Goal: Task Accomplishment & Management: Manage account settings

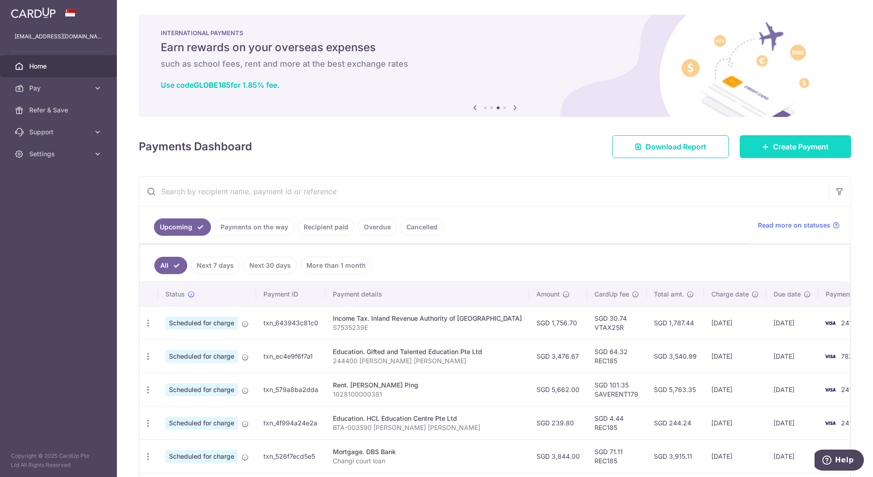
drag, startPoint x: 830, startPoint y: 145, endPoint x: 826, endPoint y: 148, distance: 4.9
click at [829, 146] on link "Create Payment" at bounding box center [795, 146] width 111 height 23
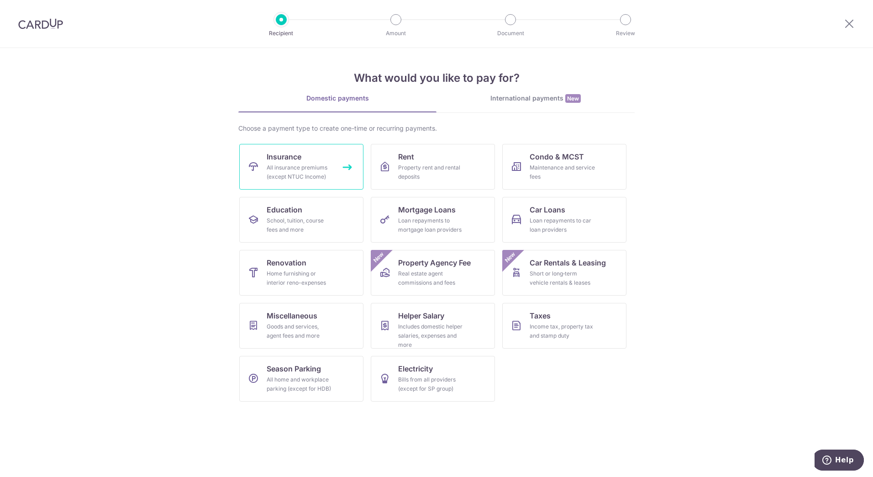
click at [318, 174] on div "All insurance premiums (except NTUC Income)" at bounding box center [300, 172] width 66 height 18
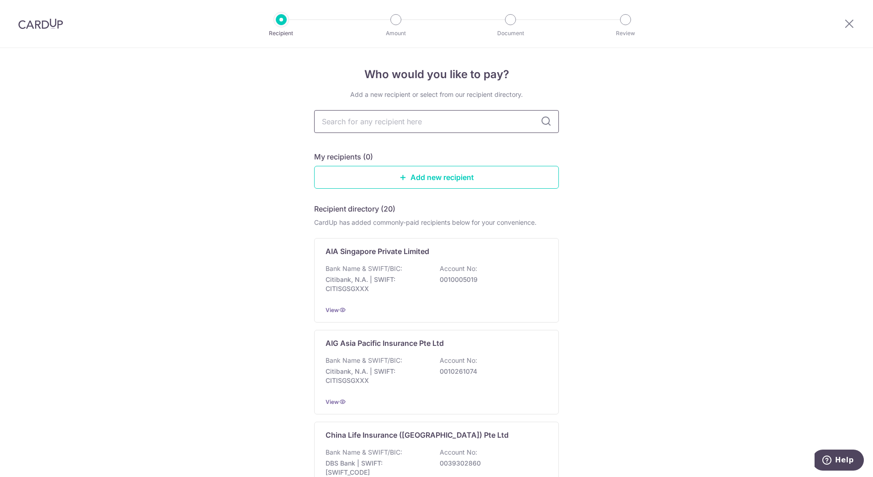
click at [362, 125] on input "text" at bounding box center [436, 121] width 245 height 23
type input "aia"
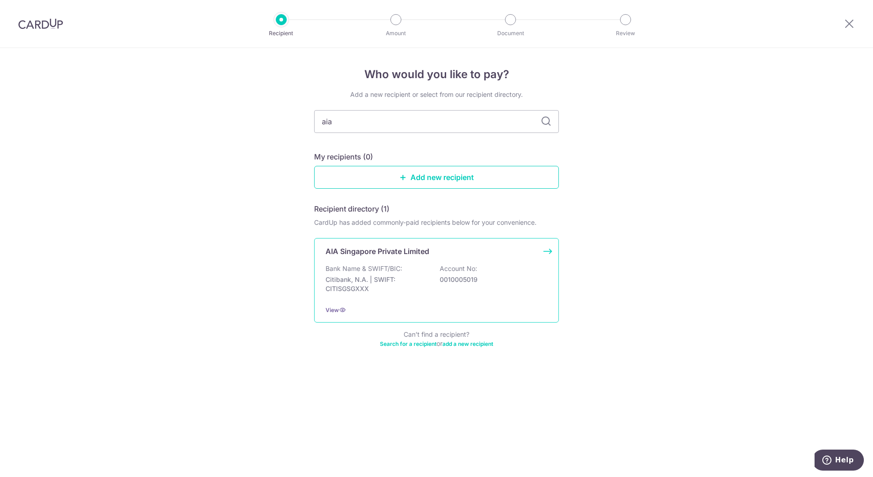
click at [363, 251] on p "AIA Singapore Private Limited" at bounding box center [378, 251] width 104 height 11
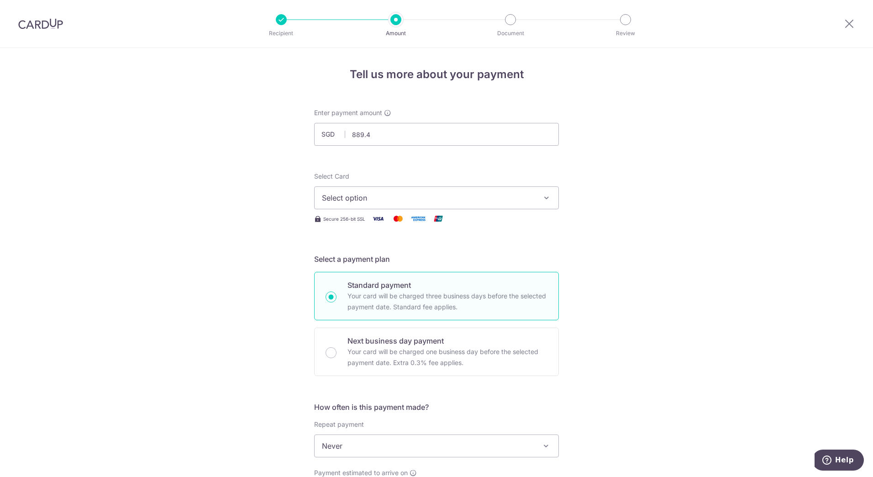
type input "889.40"
click at [357, 195] on span "Select option" at bounding box center [428, 197] width 213 height 11
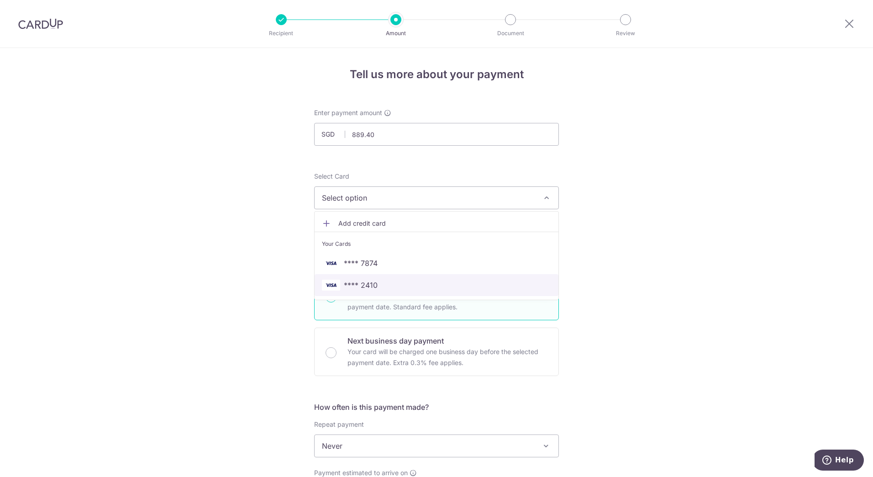
click at [377, 286] on span "**** 2410" at bounding box center [436, 285] width 229 height 11
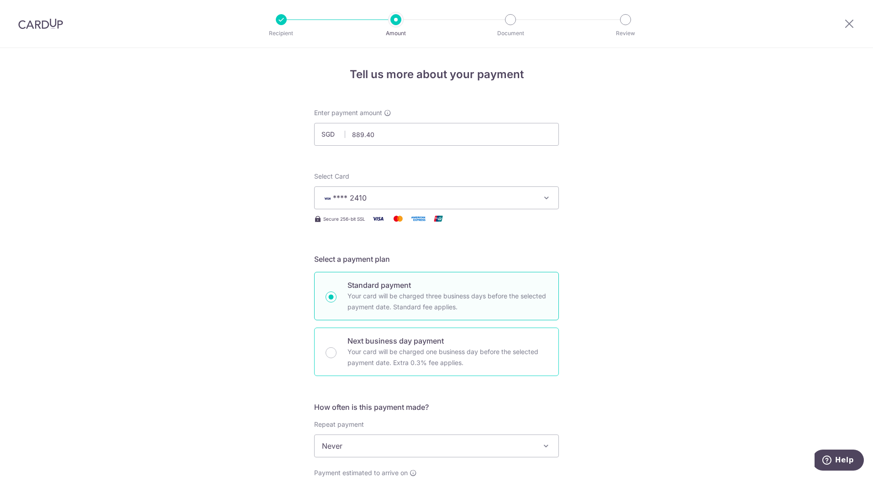
click at [479, 353] on p "Your card will be charged one business day before the selected payment date. Ex…" at bounding box center [448, 357] width 200 height 22
click at [337, 353] on input "Next business day payment Your card will be charged one business day before the…" at bounding box center [331, 352] width 11 height 11
radio input "false"
radio input "true"
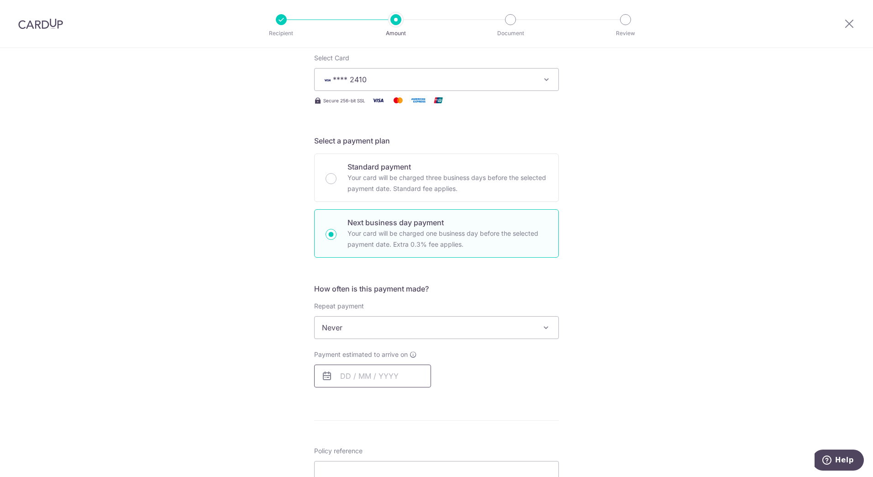
scroll to position [137, 0]
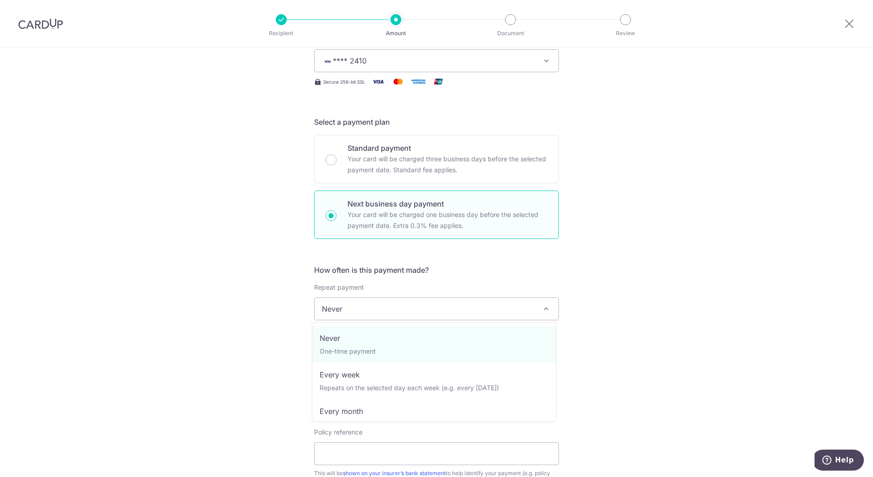
click at [380, 309] on span "Never" at bounding box center [437, 309] width 244 height 22
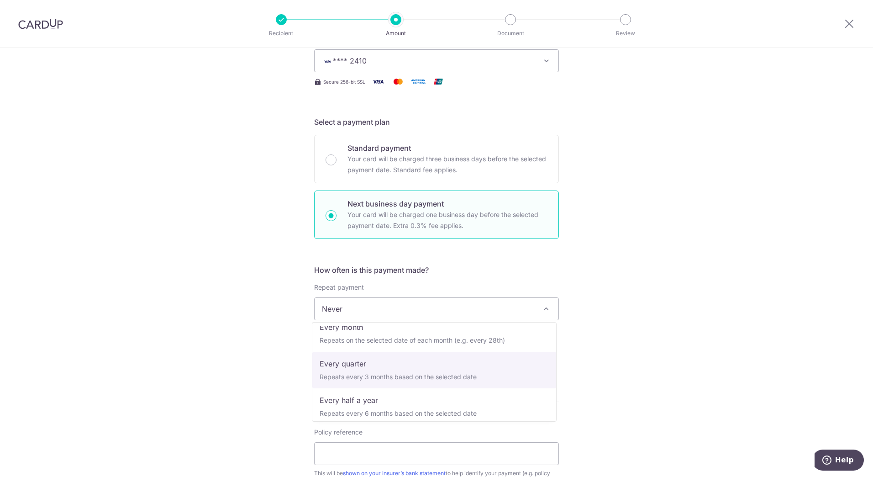
scroll to position [128, 0]
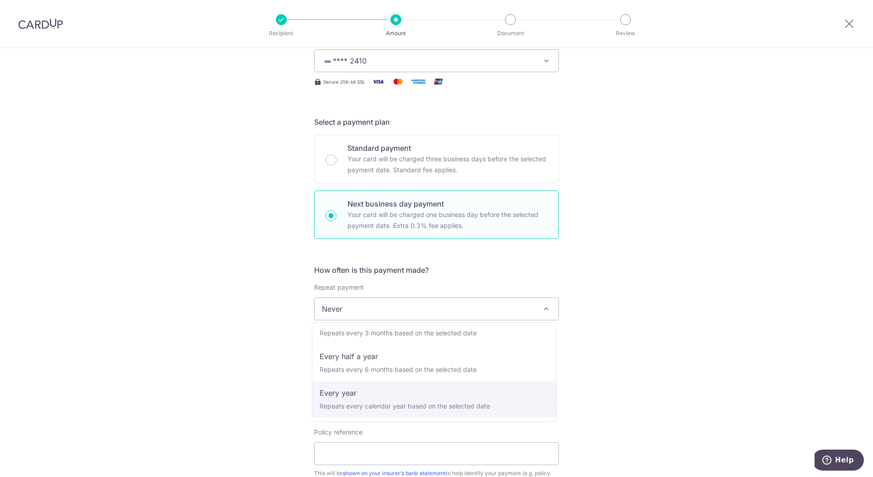
select select "6"
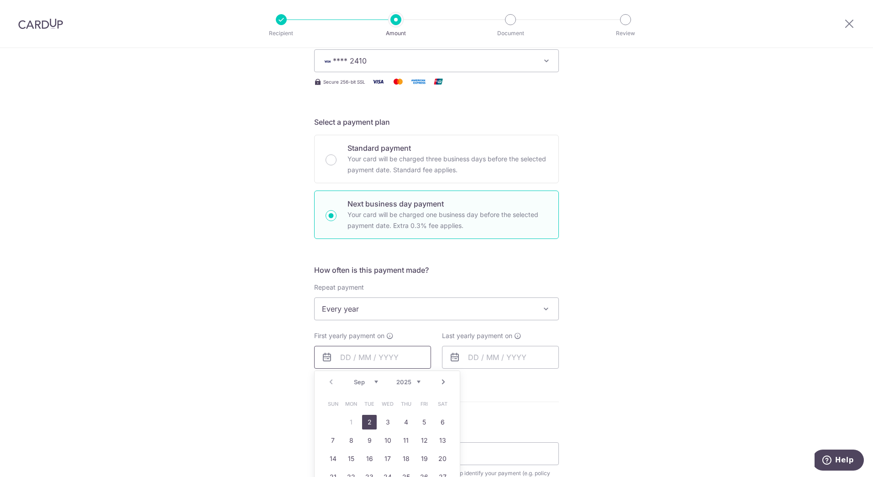
click at [343, 357] on input "text" at bounding box center [372, 357] width 117 height 23
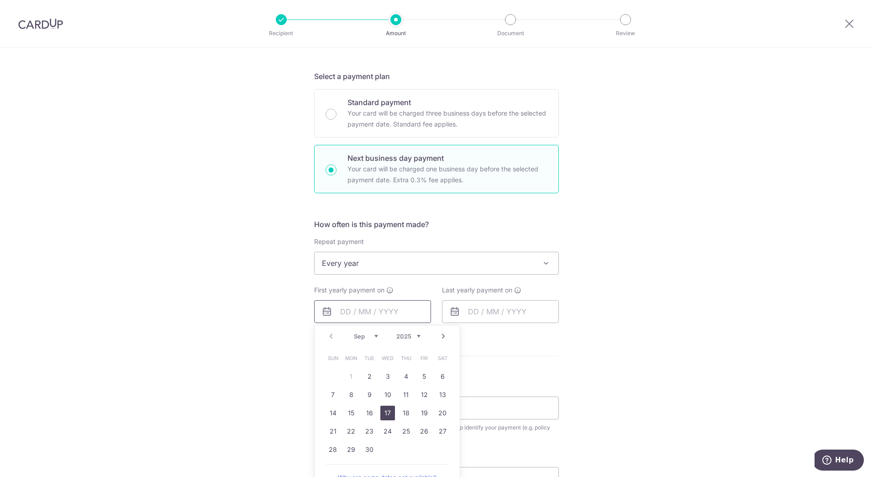
scroll to position [320, 0]
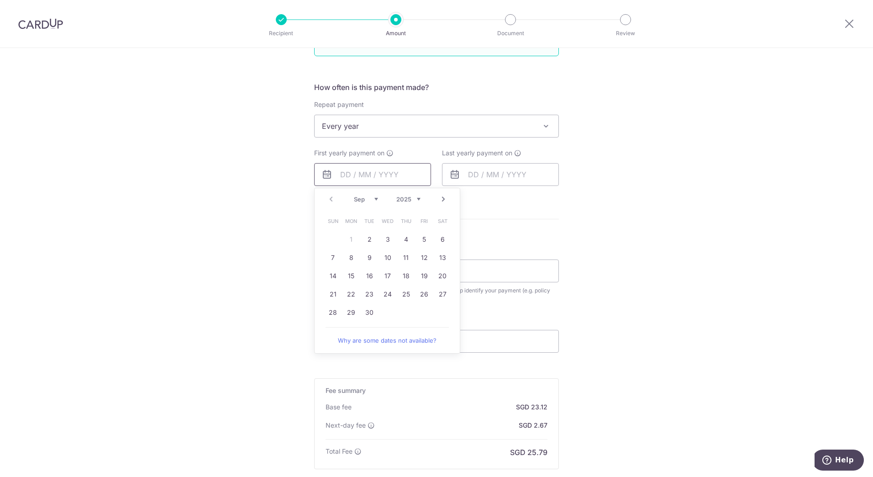
click at [340, 176] on input "text" at bounding box center [372, 174] width 117 height 23
click at [369, 239] on link "2" at bounding box center [369, 239] width 15 height 15
type input "[DATE]"
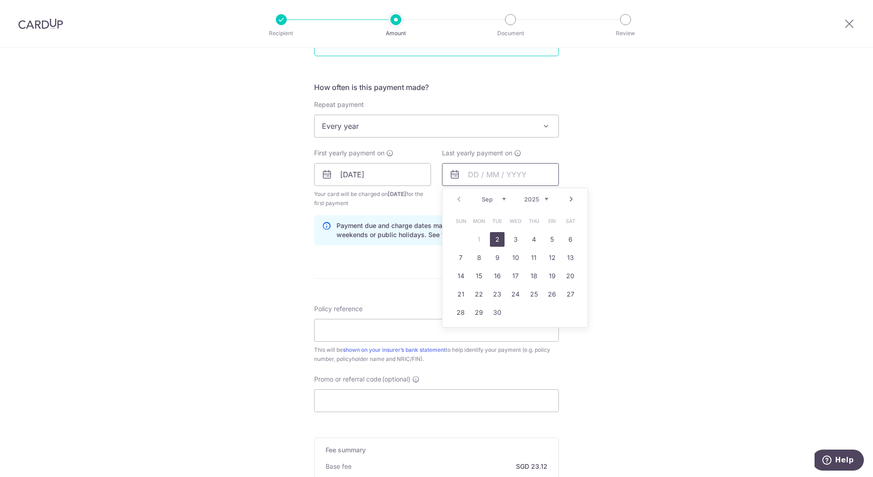
click at [473, 175] on input "text" at bounding box center [500, 174] width 117 height 23
click at [547, 198] on div "Prev Next Sep Oct Nov [DATE] 2026 2027 2028 2029 2030 2031 2032 2033 2034 2035" at bounding box center [515, 199] width 145 height 22
click at [546, 200] on select "2025 2026 2027 2028 2029 2030 2031 2032 2033 2034 2035" at bounding box center [536, 198] width 24 height 7
click at [456, 201] on link "Prev" at bounding box center [459, 199] width 11 height 11
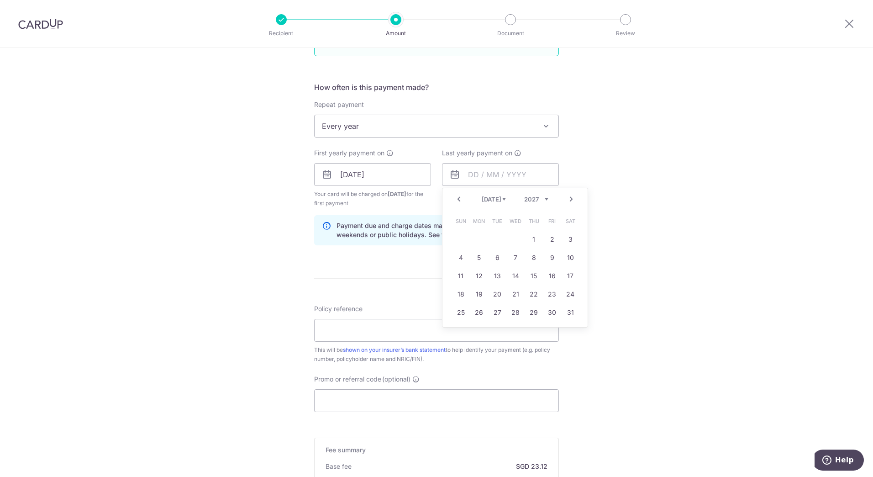
click at [456, 201] on link "Prev" at bounding box center [459, 199] width 11 height 11
click at [663, 228] on div "Tell us more about your payment Enter payment amount SGD 889.40 889.40 Select C…" at bounding box center [436, 186] width 873 height 917
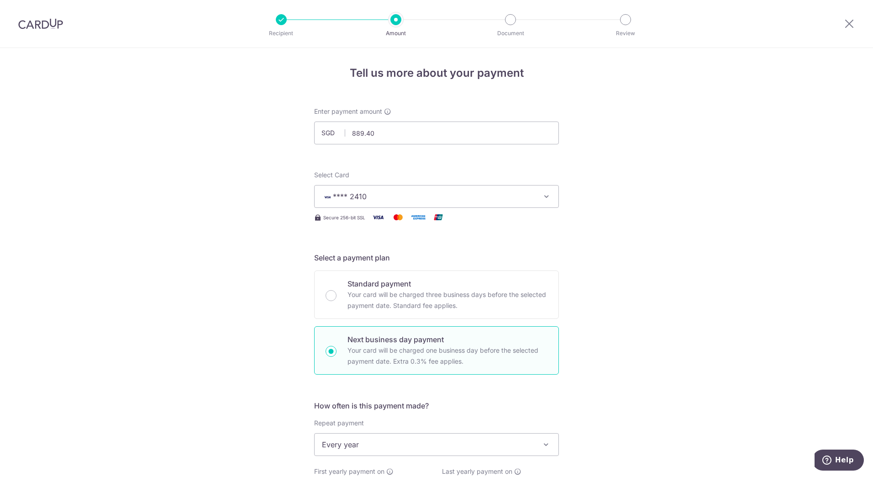
scroll to position [0, 0]
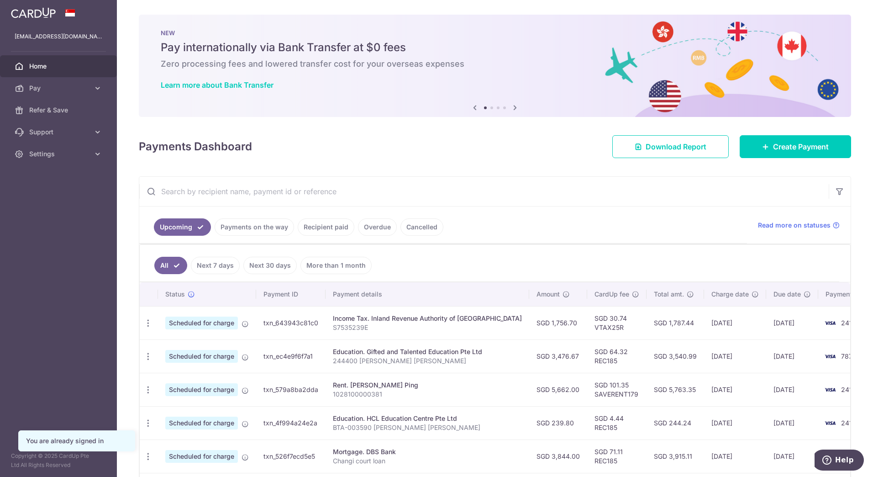
scroll to position [46, 0]
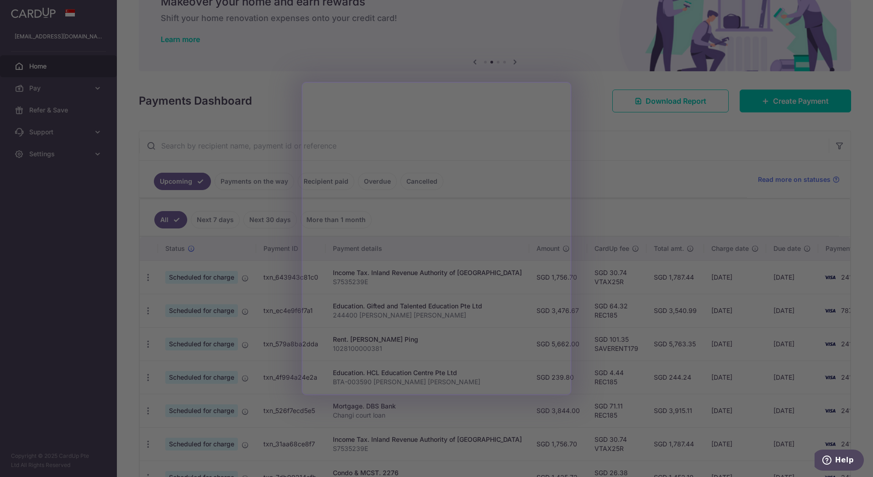
click at [586, 26] on div at bounding box center [441, 240] width 882 height 481
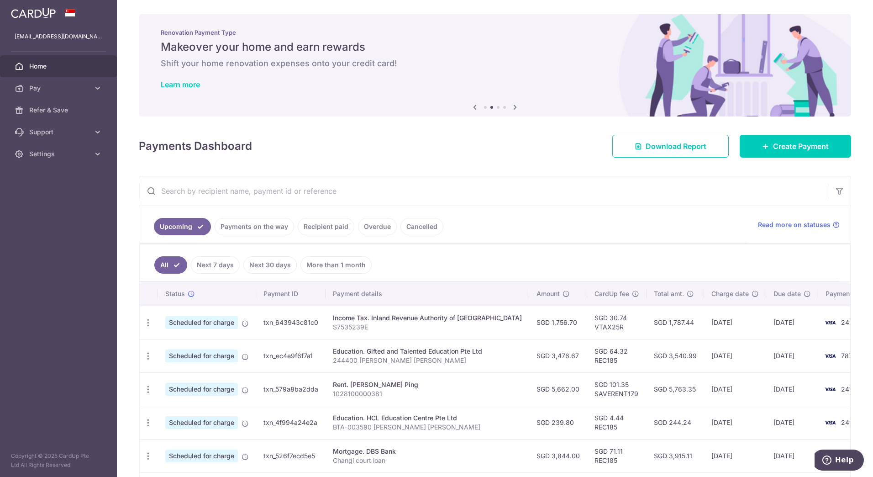
scroll to position [0, 0]
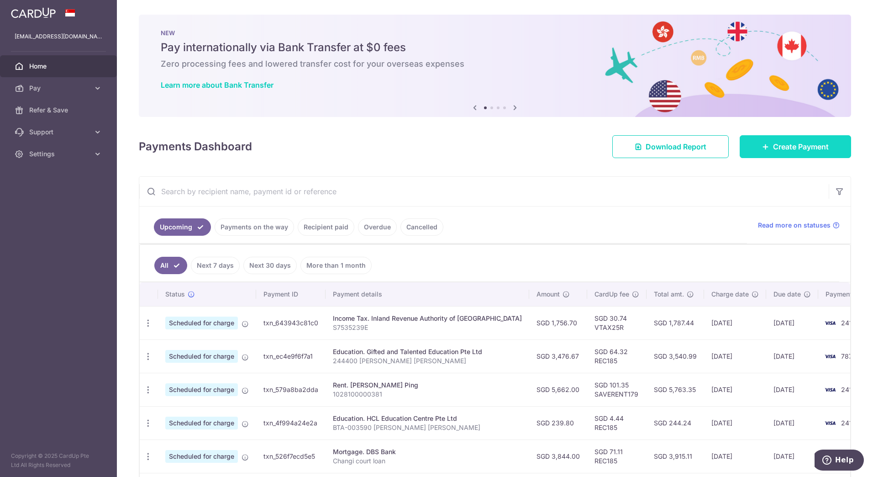
click at [773, 156] on link "Create Payment" at bounding box center [795, 146] width 111 height 23
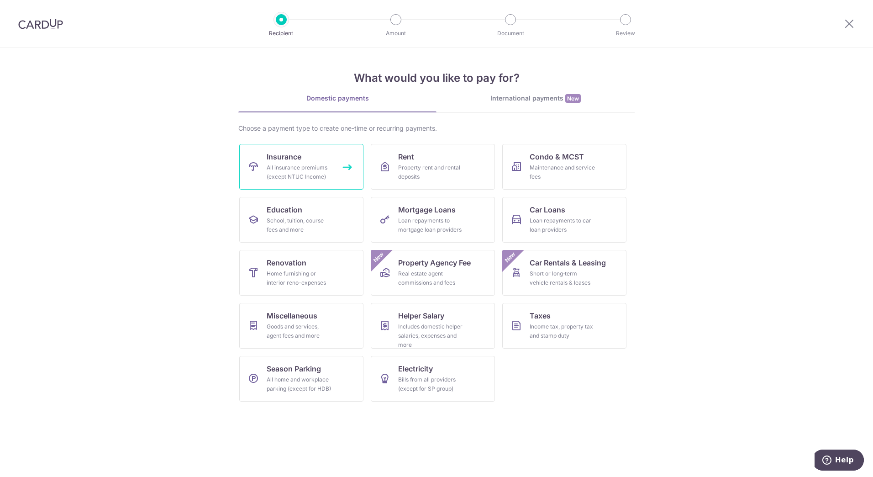
click at [308, 164] on div "All insurance premiums (except NTUC Income)" at bounding box center [300, 172] width 66 height 18
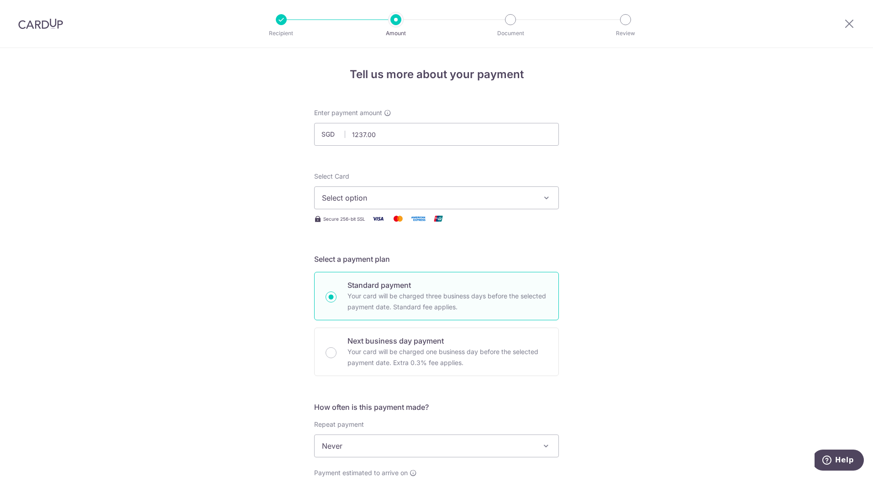
type input "1,237.00"
click at [383, 200] on span "Select option" at bounding box center [428, 197] width 213 height 11
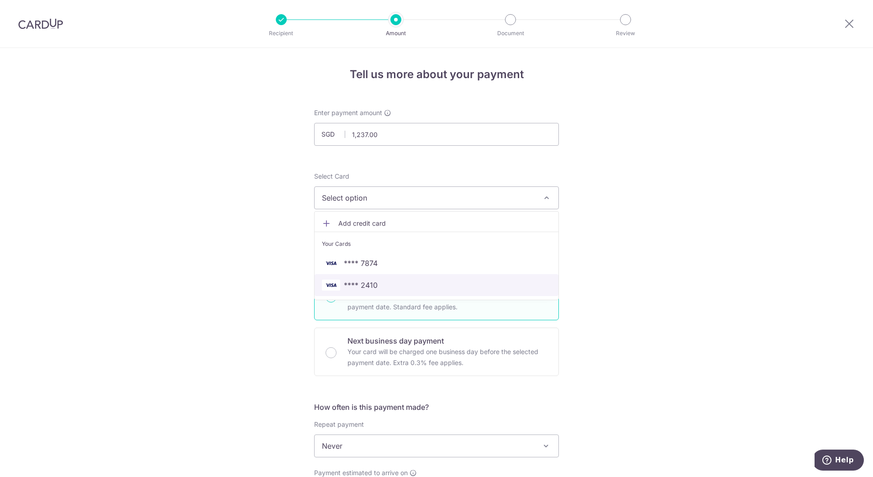
click at [364, 288] on span "**** 2410" at bounding box center [361, 285] width 34 height 11
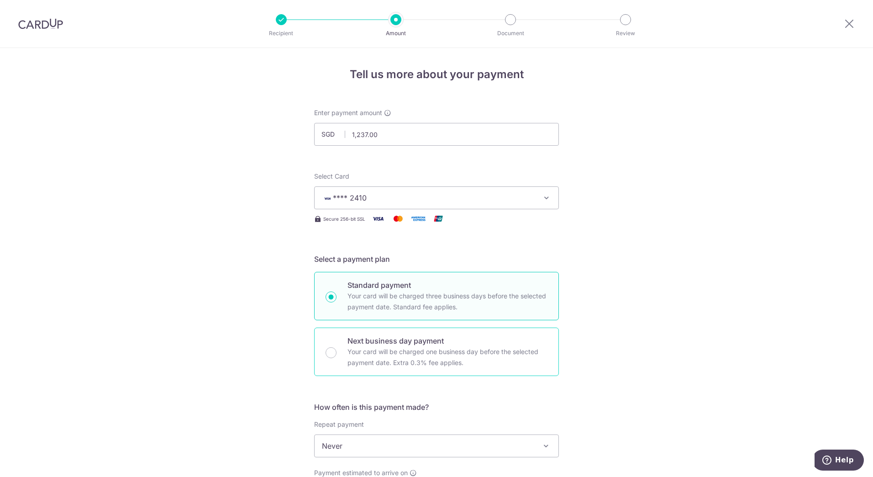
click at [349, 356] on p "Your card will be charged one business day before the selected payment date. Ex…" at bounding box center [448, 357] width 200 height 22
click at [337, 356] on input "Next business day payment Your card will be charged one business day before the…" at bounding box center [331, 352] width 11 height 11
radio input "false"
radio input "true"
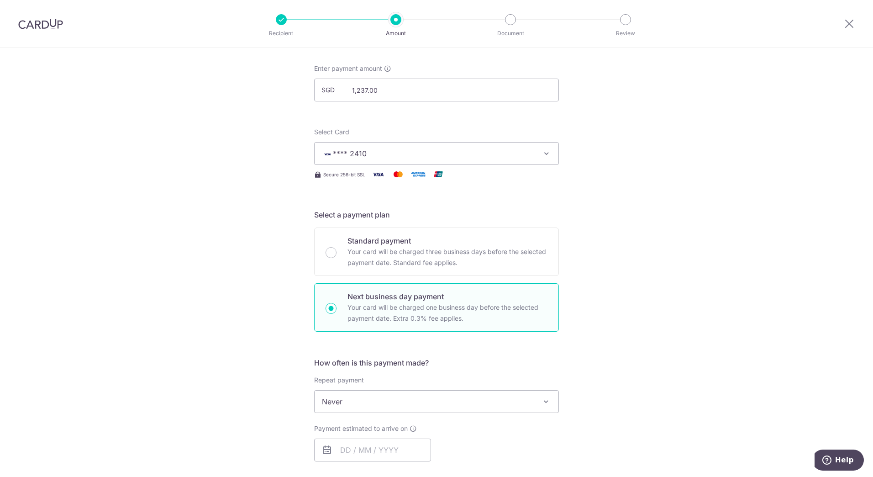
scroll to position [91, 0]
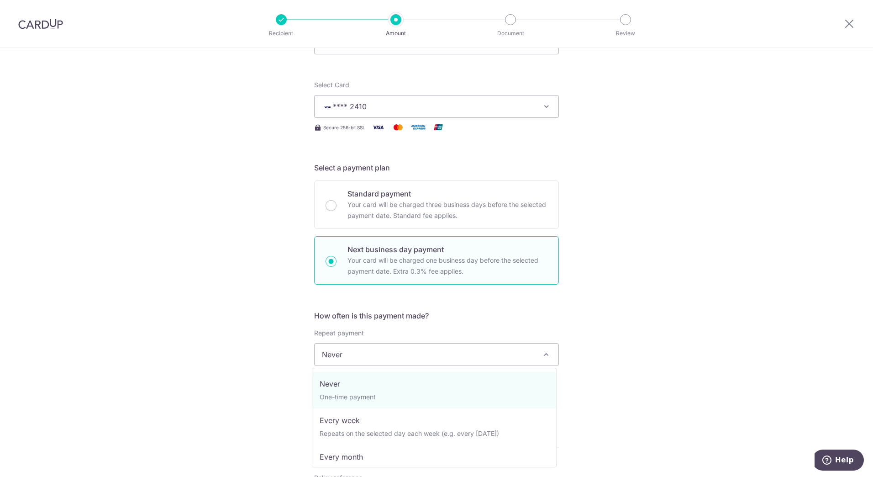
click at [399, 357] on span "Never" at bounding box center [437, 354] width 244 height 22
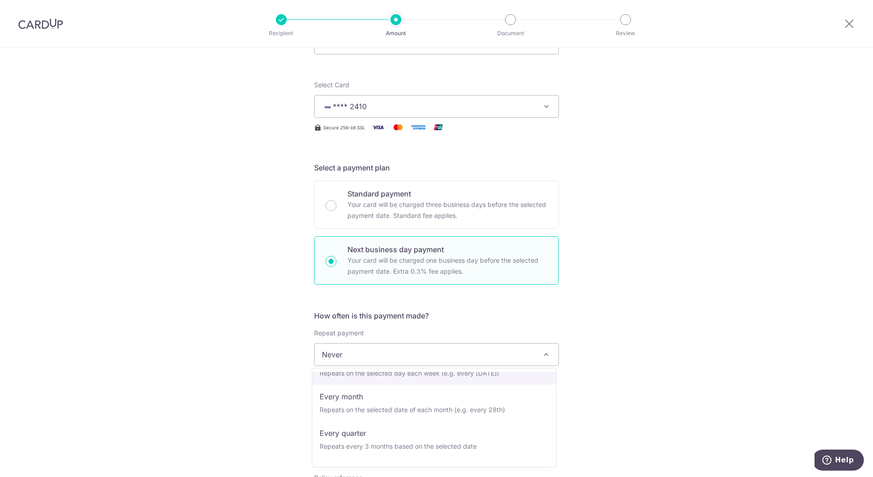
scroll to position [128, 0]
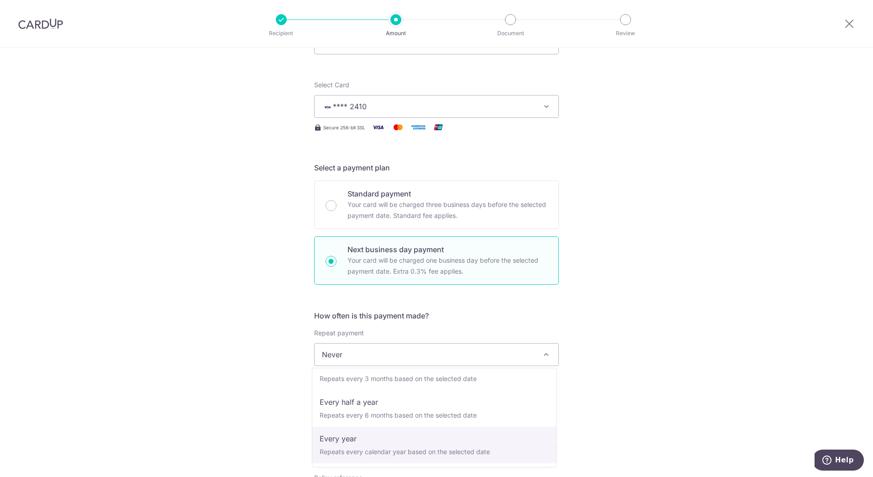
select select "6"
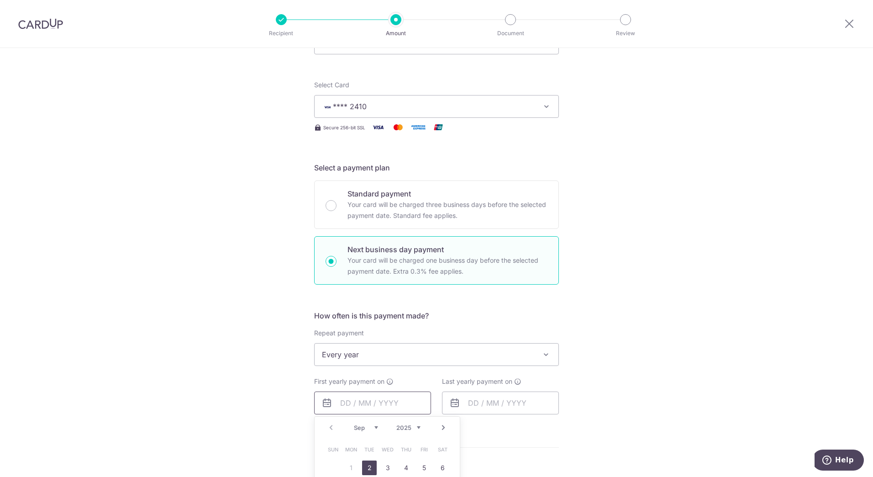
click at [389, 411] on input "text" at bounding box center [372, 402] width 117 height 23
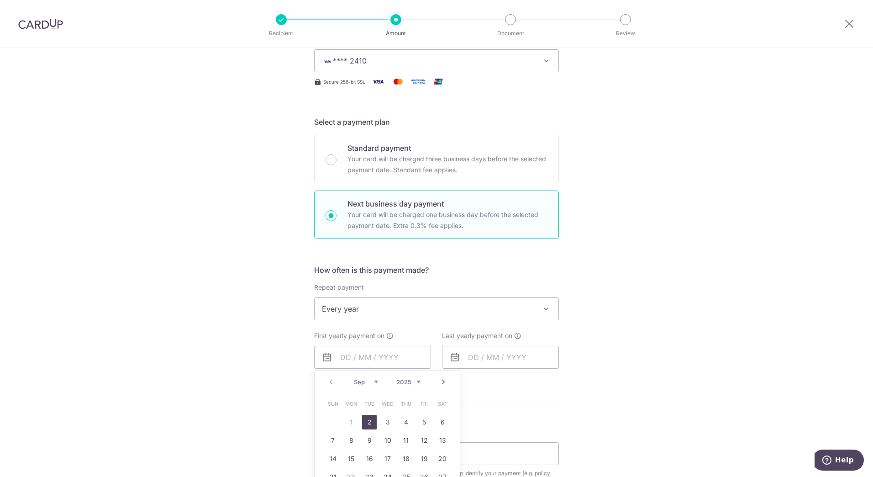
click at [369, 426] on link "2" at bounding box center [369, 422] width 15 height 15
type input "02/09/2025"
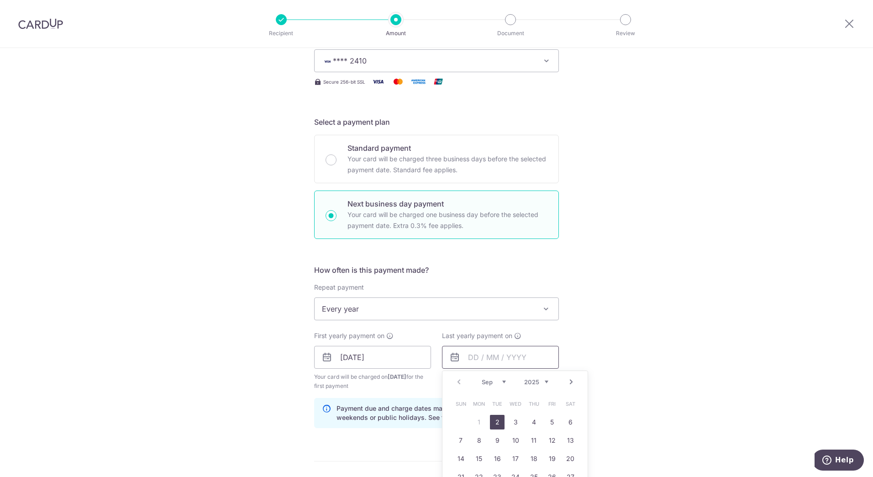
click at [490, 359] on input "text" at bounding box center [500, 357] width 117 height 23
click at [458, 385] on div "Prev Next Sep Oct Nov Dec 2025 2026 2027 2028 2029 2030 2031 2032 2033 2034 2035" at bounding box center [515, 382] width 145 height 22
click at [456, 385] on div "Prev Next Sep Oct Nov Dec 2025 2026 2027 2028 2029 2030 2031 2032 2033 2034 2035" at bounding box center [515, 382] width 145 height 22
click at [456, 383] on div "Prev Next Sep Oct Nov Dec 2025 2026 2027 2028 2029 2030 2031 2032 2033 2034 2035" at bounding box center [515, 382] width 145 height 22
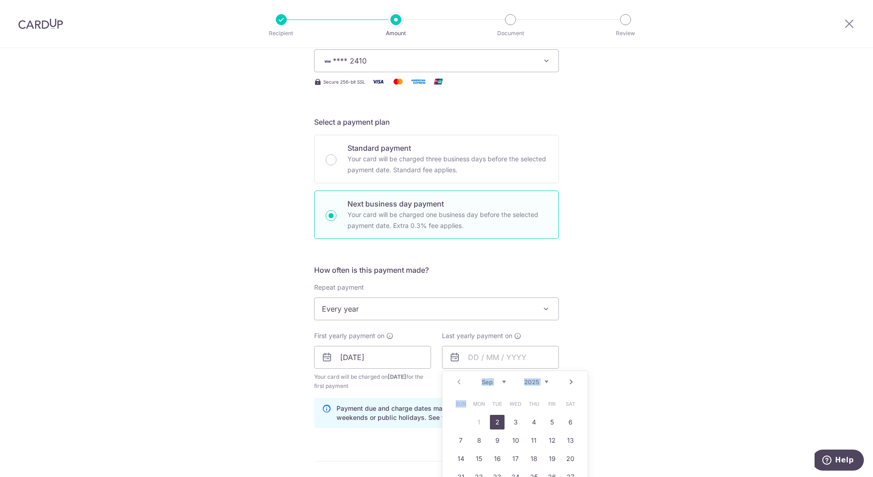
click at [541, 385] on div "Sep Oct Nov Dec 2025 2026 2027 2028 2029 2030 2031 2032 2033 2034 2035" at bounding box center [515, 382] width 67 height 8
click at [542, 381] on select "2025 2026 2027 2028 2029 2030 2031 2032 2033 2034 2035" at bounding box center [536, 381] width 24 height 7
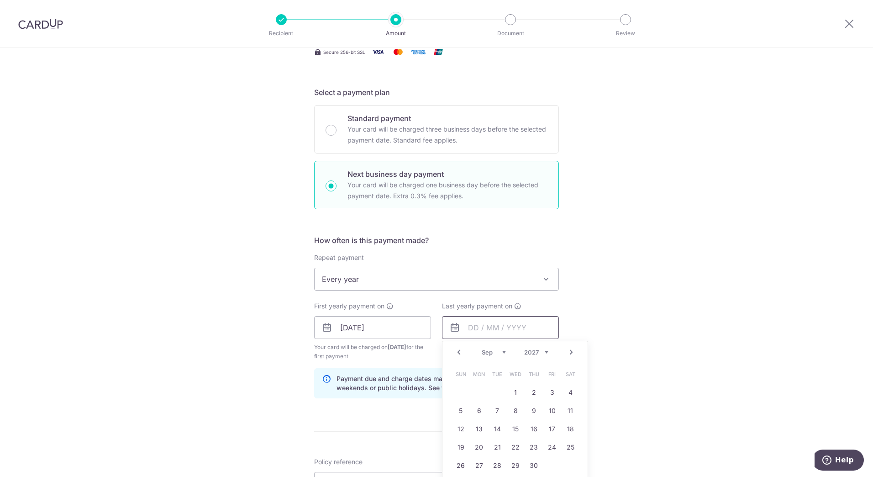
scroll to position [183, 0]
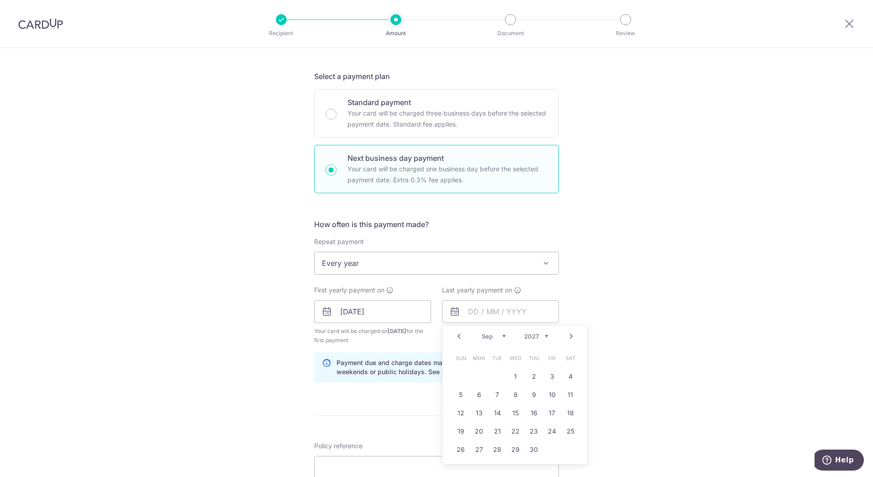
click at [456, 334] on link "Prev" at bounding box center [459, 336] width 11 height 11
click at [530, 375] on link "1" at bounding box center [534, 376] width 15 height 15
type input "01/07/2027"
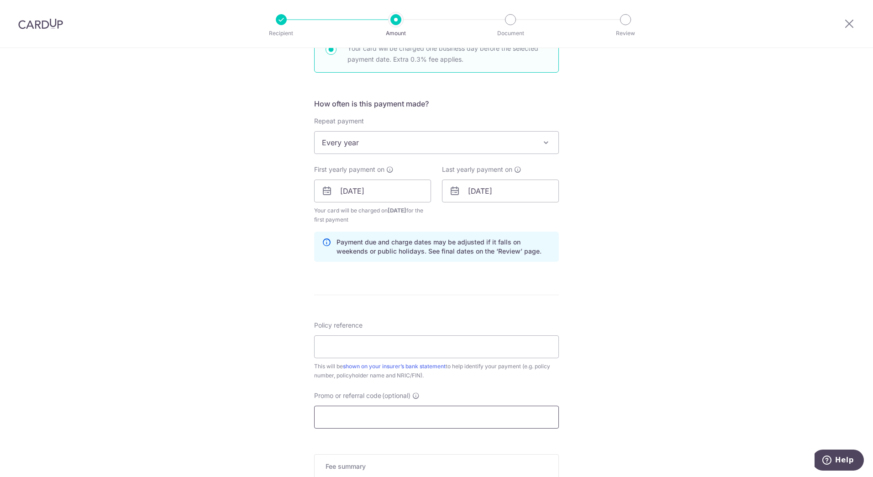
scroll to position [320, 0]
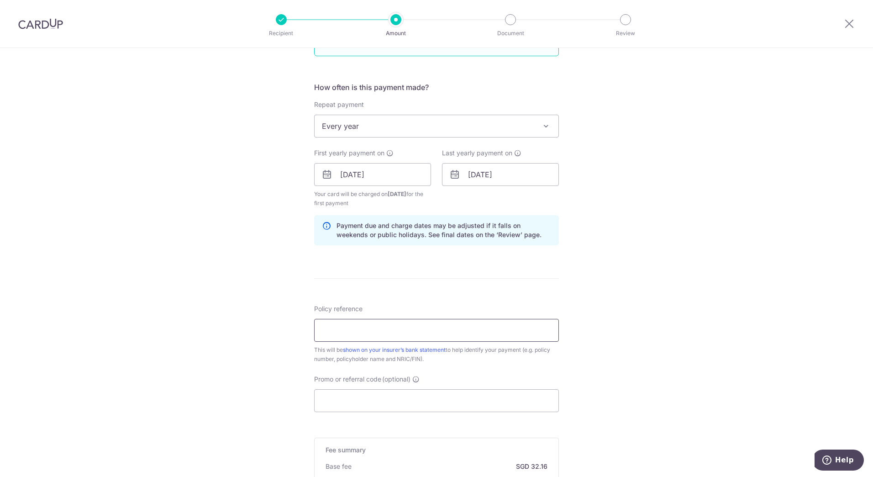
click at [434, 331] on input "Policy reference" at bounding box center [436, 330] width 245 height 23
type input "H242129257"
click at [440, 407] on input "Promo or referral code (optional)" at bounding box center [436, 400] width 245 height 23
paste input "REC185"
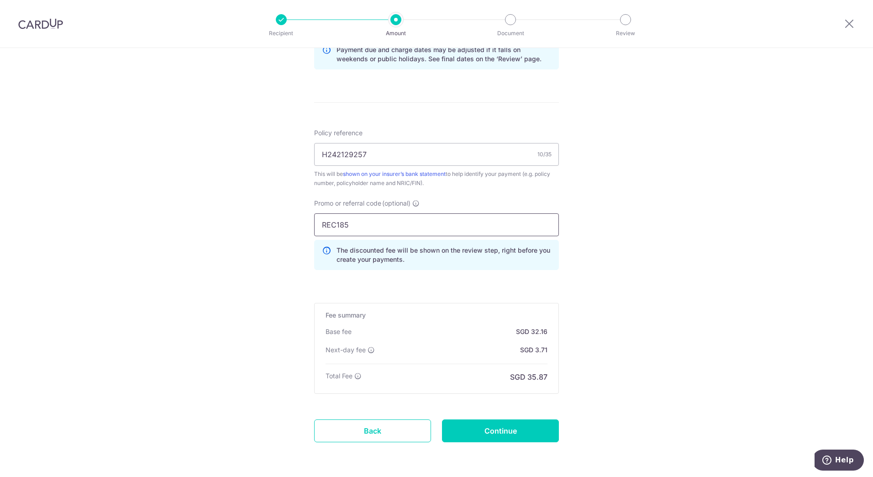
scroll to position [502, 0]
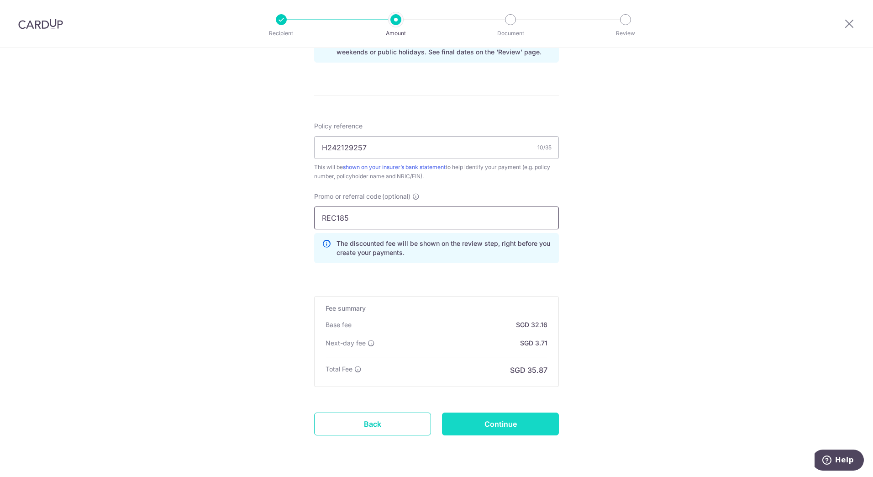
type input "REC185"
click at [499, 427] on input "Continue" at bounding box center [500, 423] width 117 height 23
type input "Create Schedule"
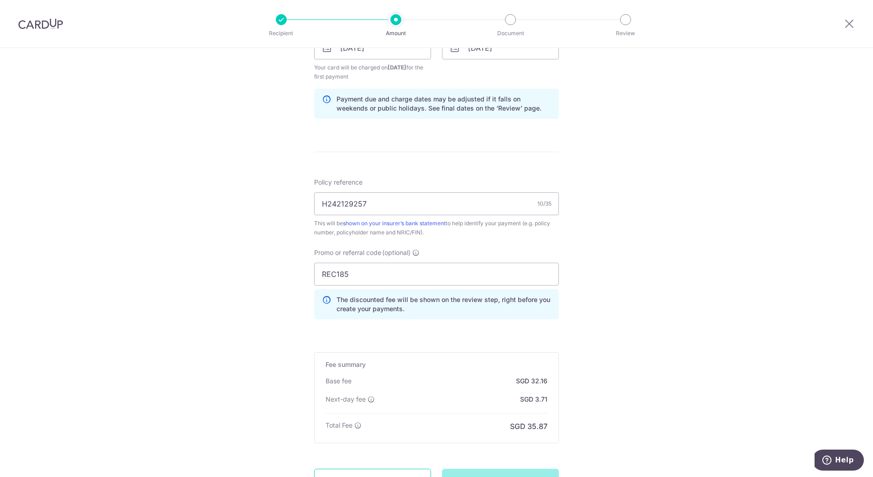
scroll to position [365, 0]
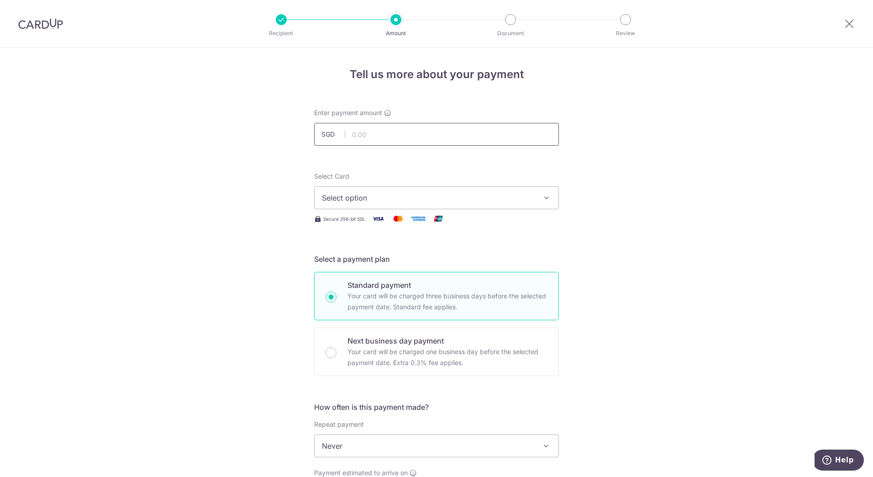
click at [390, 137] on input "text" at bounding box center [436, 134] width 245 height 23
type input "599.00"
click at [696, 259] on div "Tell us more about your payment Enter payment amount SGD 599.00 599.00 Select C…" at bounding box center [436, 461] width 873 height 826
click at [442, 198] on span "Select option" at bounding box center [428, 197] width 213 height 11
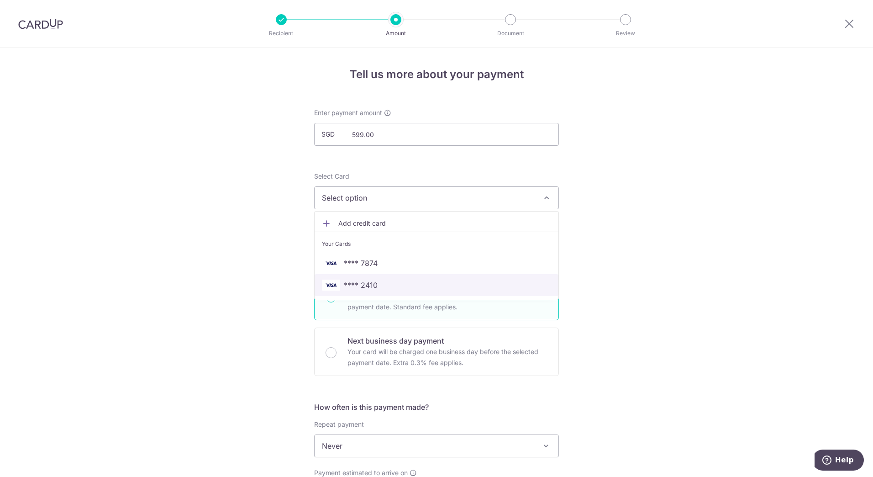
click at [392, 278] on link "**** 2410" at bounding box center [437, 285] width 244 height 22
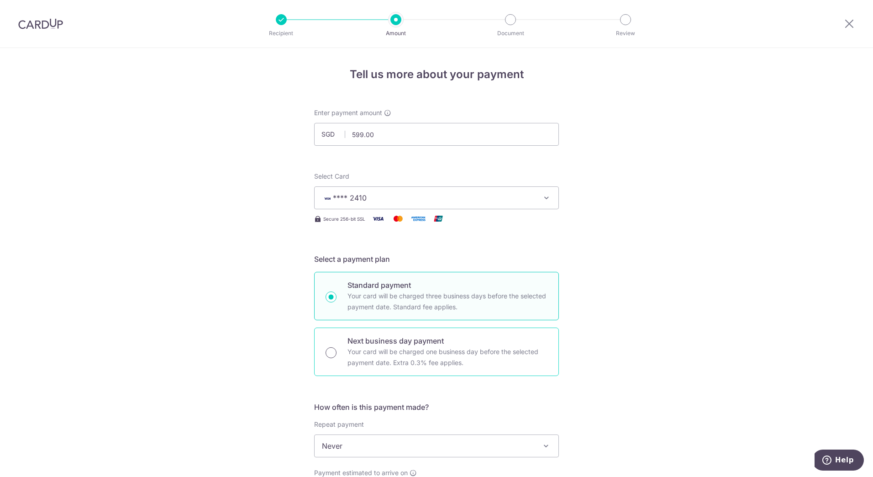
click at [331, 353] on input "Next business day payment Your card will be charged one business day before the…" at bounding box center [331, 352] width 11 height 11
radio input "true"
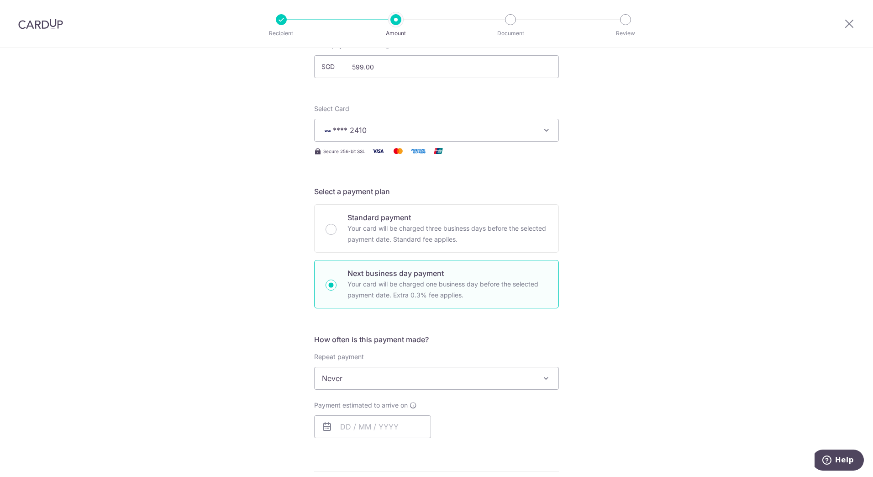
scroll to position [91, 0]
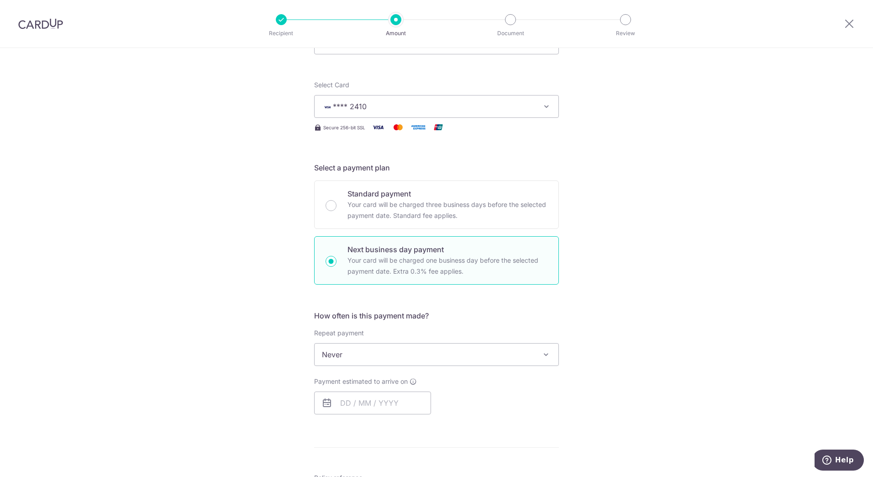
click at [342, 357] on span "Never" at bounding box center [437, 354] width 244 height 22
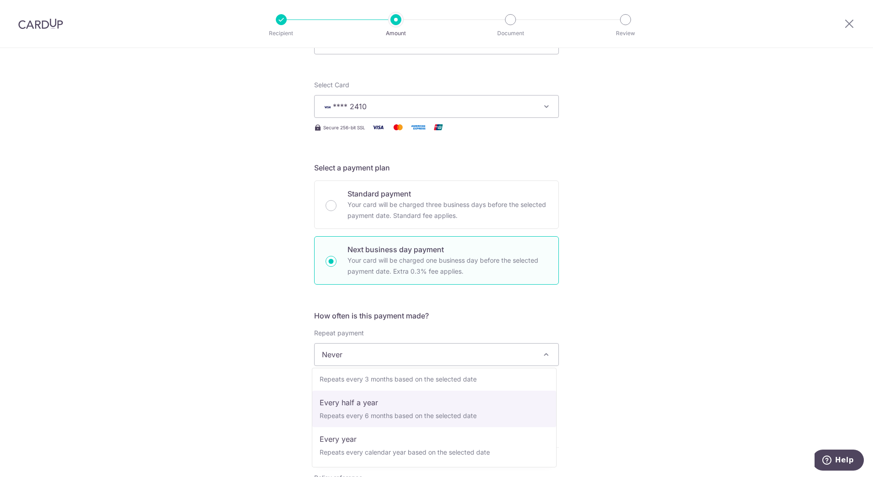
scroll to position [128, 0]
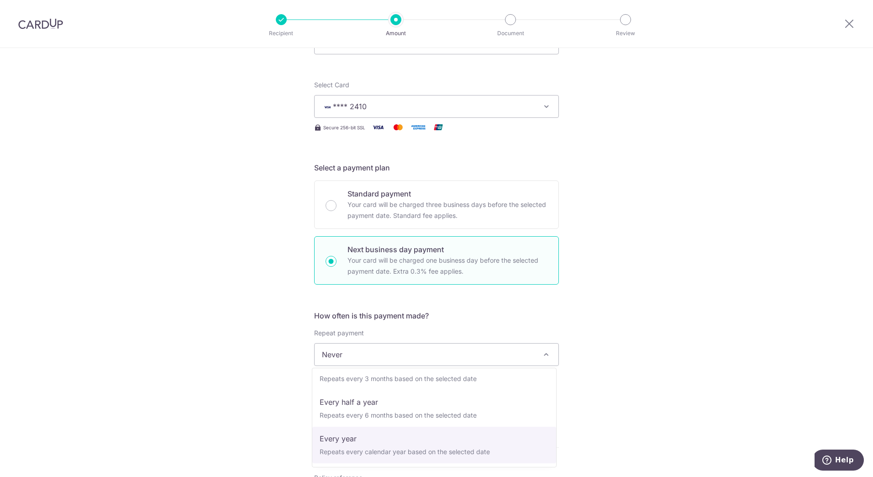
select select "6"
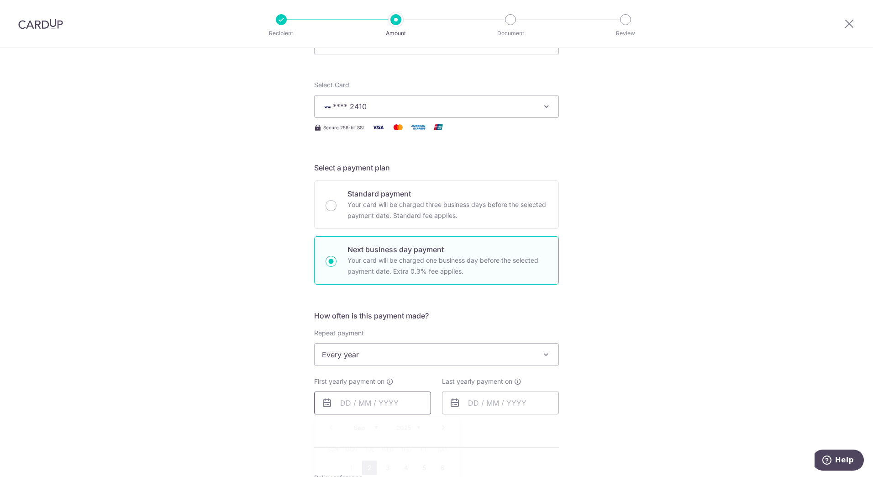
click at [363, 405] on input "text" at bounding box center [372, 402] width 117 height 23
click at [369, 468] on link "2" at bounding box center [369, 467] width 15 height 15
type input "[DATE]"
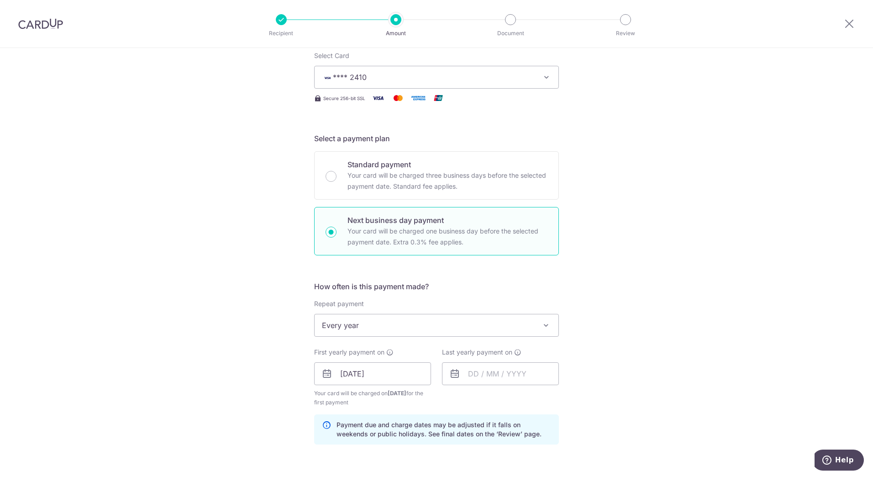
scroll to position [137, 0]
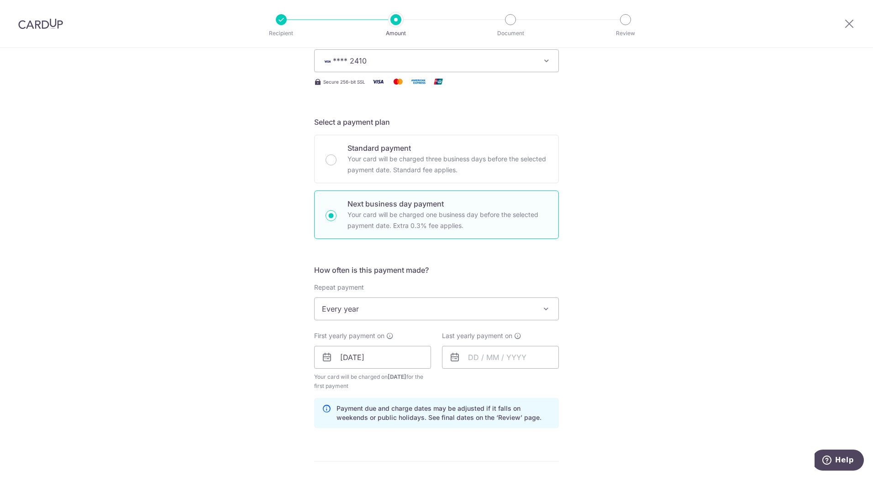
click at [455, 356] on icon at bounding box center [454, 357] width 11 height 11
click at [472, 359] on input "text" at bounding box center [500, 357] width 117 height 23
click at [456, 383] on div "Prev Next Sep Oct Nov Dec 2025 2026 2027 2028 2029 2030 2031 2032 2033 2034 2035" at bounding box center [515, 382] width 145 height 22
click at [458, 385] on div "Prev Next Sep Oct Nov Dec 2025 2026 2027 2028 2029 2030 2031 2032 2033 2034 2035" at bounding box center [515, 382] width 145 height 22
click at [539, 382] on select "2025 2026 2027 2028 2029 2030 2031 2032 2033 2034 2035" at bounding box center [536, 381] width 24 height 7
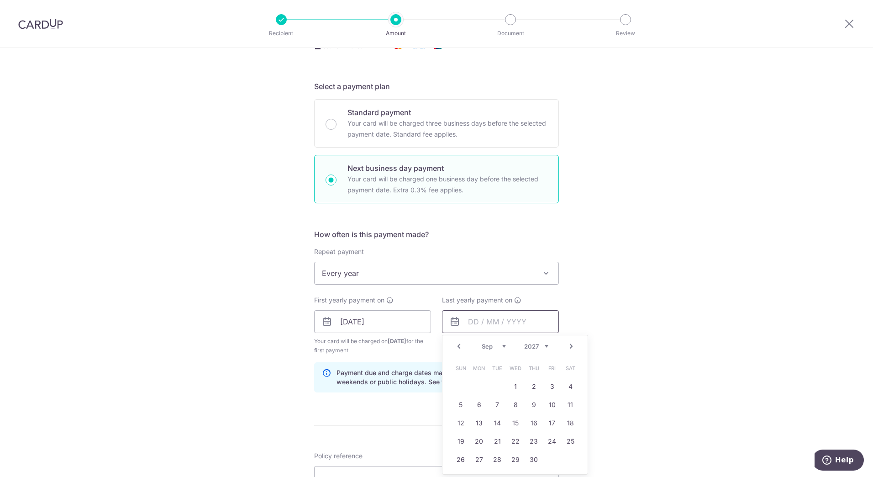
scroll to position [183, 0]
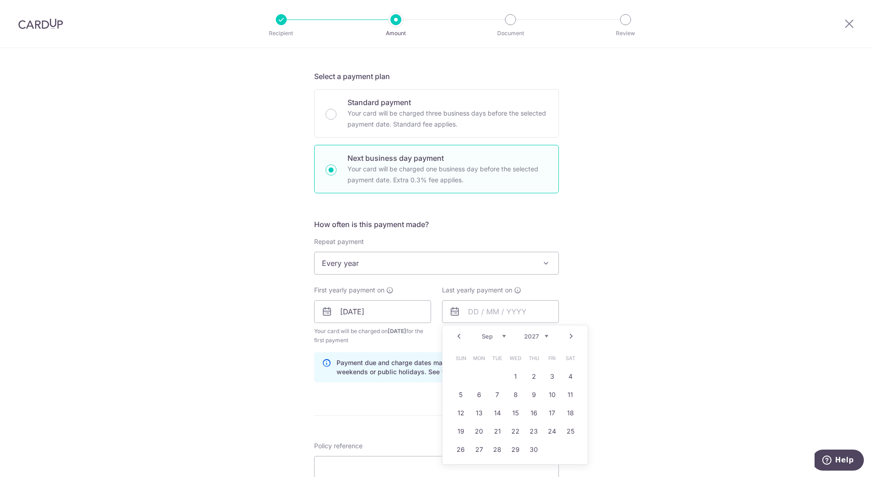
click at [457, 338] on link "Prev" at bounding box center [459, 336] width 11 height 11
click at [531, 375] on link "1" at bounding box center [534, 376] width 15 height 15
type input "01/07/2027"
click at [644, 379] on div "Tell us more about your payment Enter payment amount SGD 599.00 599.00 Select C…" at bounding box center [436, 323] width 873 height 917
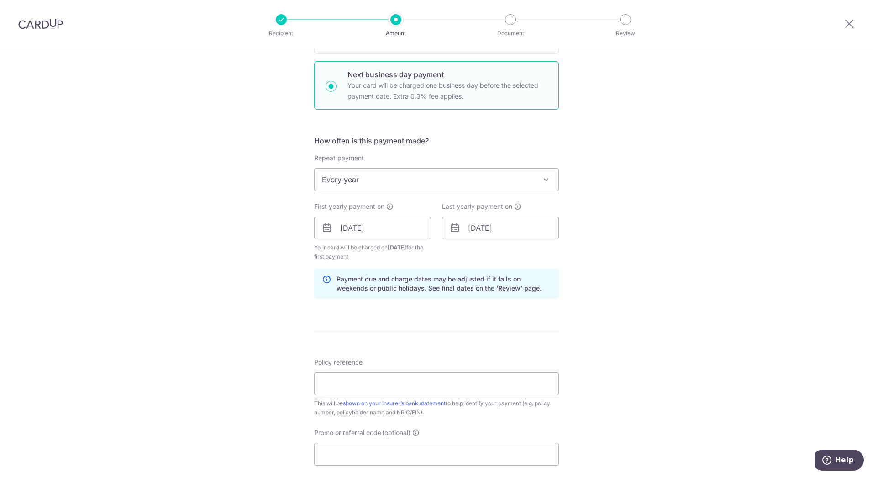
scroll to position [320, 0]
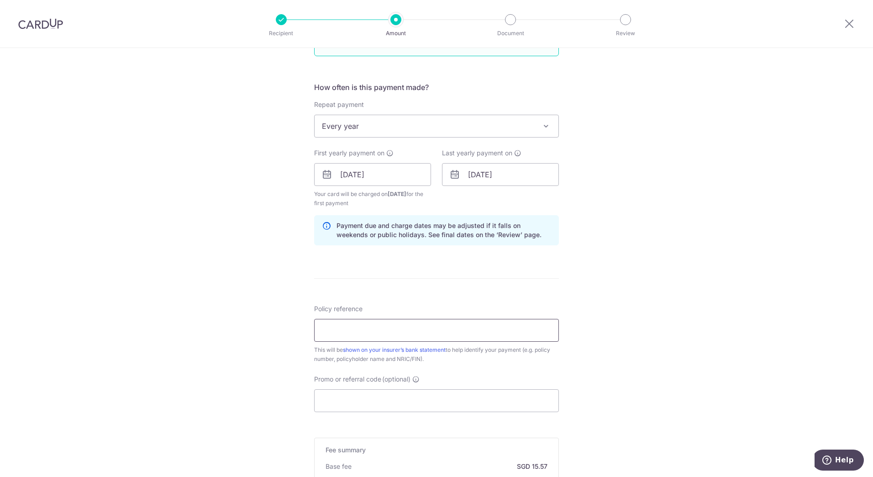
click at [407, 327] on input "Policy reference" at bounding box center [436, 330] width 245 height 23
click at [705, 279] on div "Tell us more about your payment Enter payment amount SGD 599.00 599.00 Select C…" at bounding box center [436, 186] width 873 height 917
click at [414, 326] on input "H2" at bounding box center [436, 330] width 245 height 23
type input "H242129257"
type input "REC185"
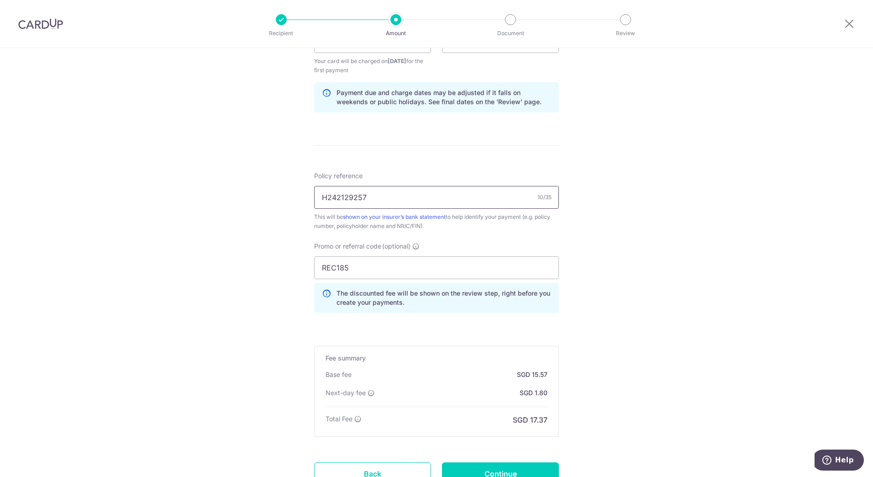
scroll to position [529, 0]
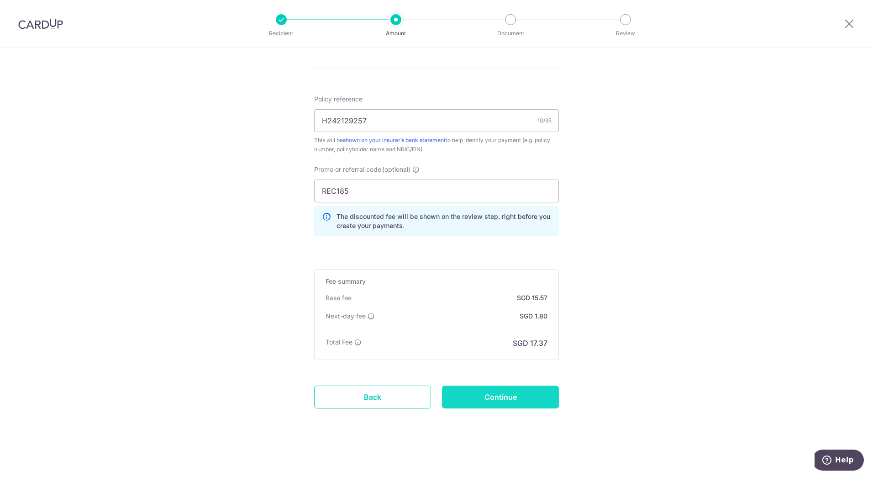
click at [483, 395] on input "Continue" at bounding box center [500, 396] width 117 height 23
type input "Create Schedule"
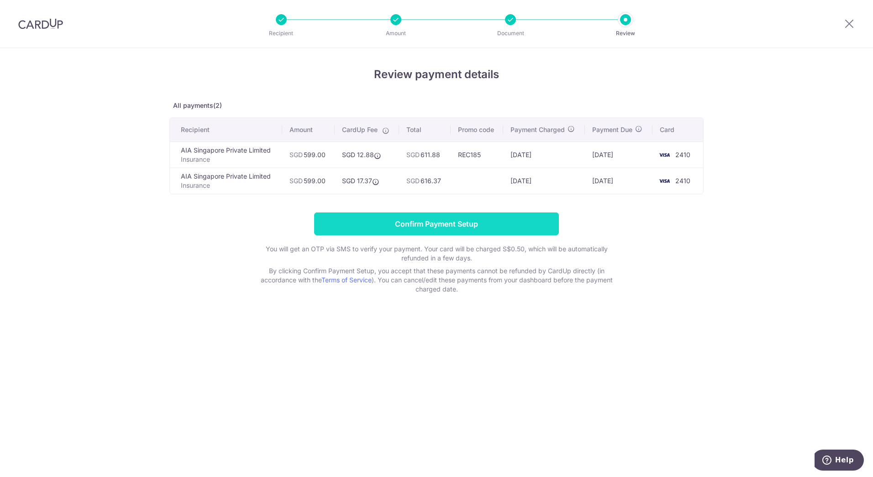
click at [451, 227] on input "Confirm Payment Setup" at bounding box center [436, 223] width 245 height 23
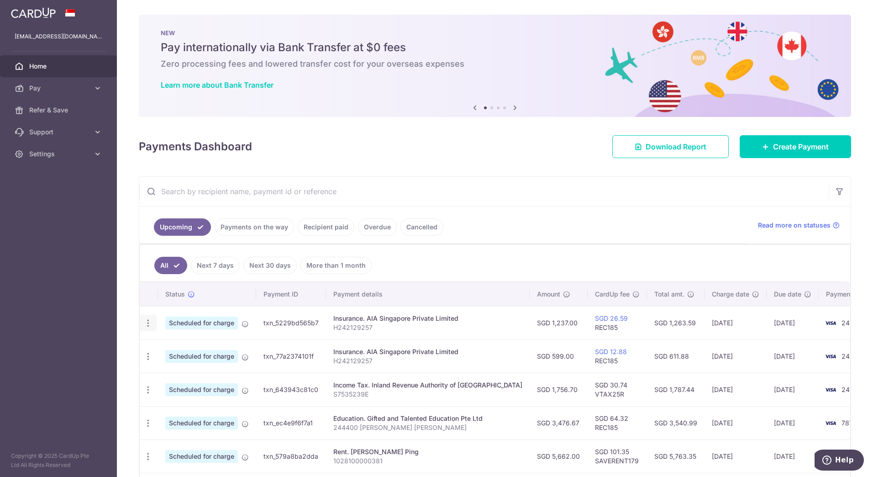
click at [149, 325] on icon "button" at bounding box center [148, 323] width 10 height 10
click at [196, 348] on span "Update payment" at bounding box center [197, 348] width 62 height 11
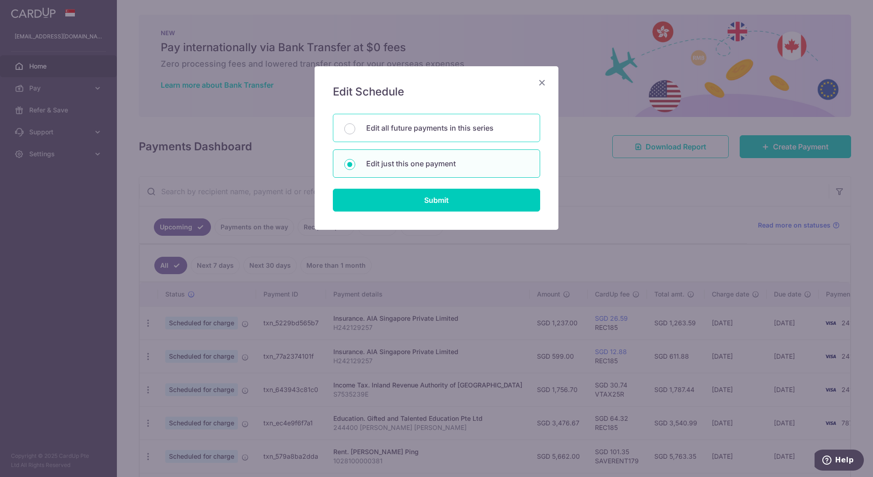
click at [392, 125] on p "Edit all future payments in this series" at bounding box center [447, 127] width 163 height 11
click at [355, 125] on input "Edit all future payments in this series" at bounding box center [349, 128] width 11 height 11
radio input "true"
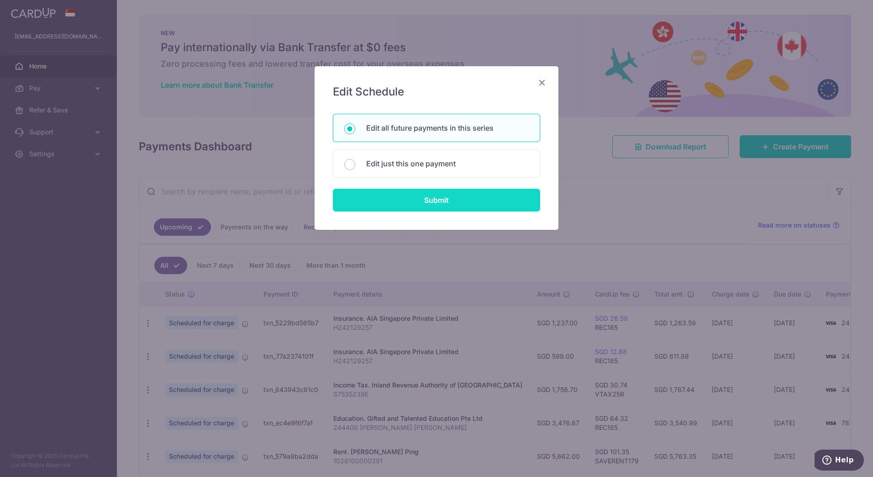
click at [435, 204] on input "Submit" at bounding box center [436, 200] width 207 height 23
radio input "true"
type input "1,237.00"
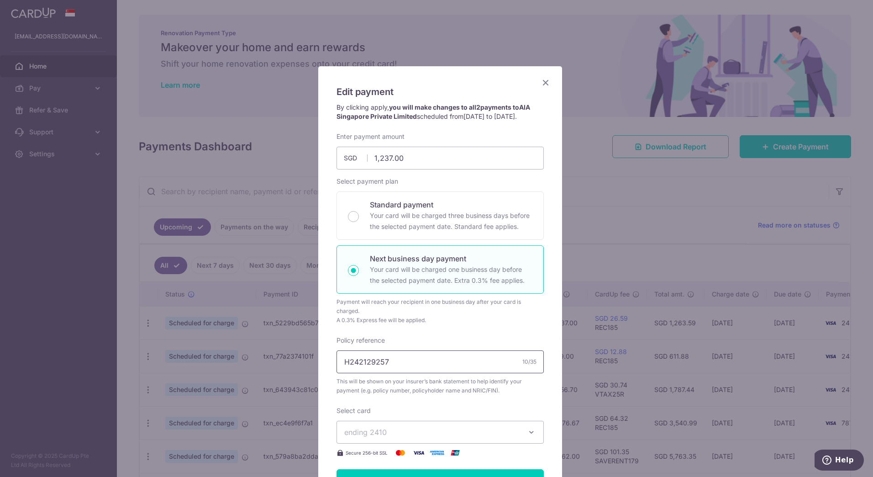
click at [347, 372] on input "H242129257" at bounding box center [440, 361] width 207 height 23
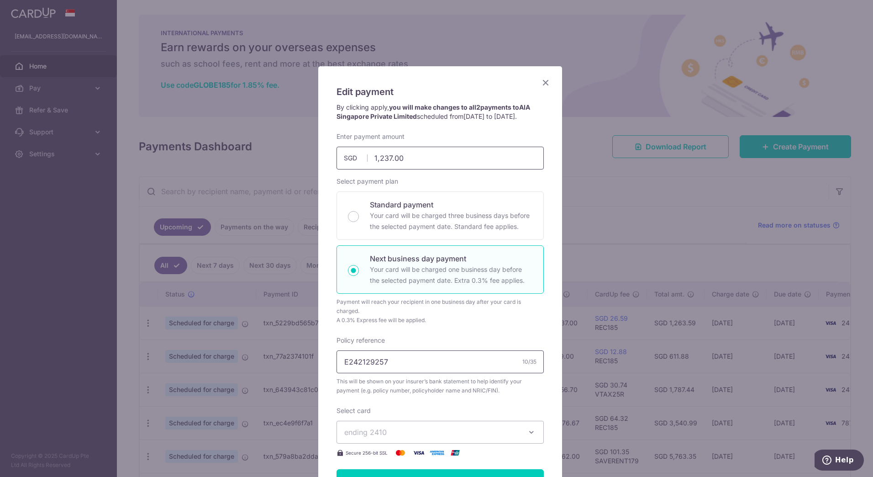
type input "E242129257"
click at [377, 169] on input "1,237.00" at bounding box center [440, 158] width 207 height 23
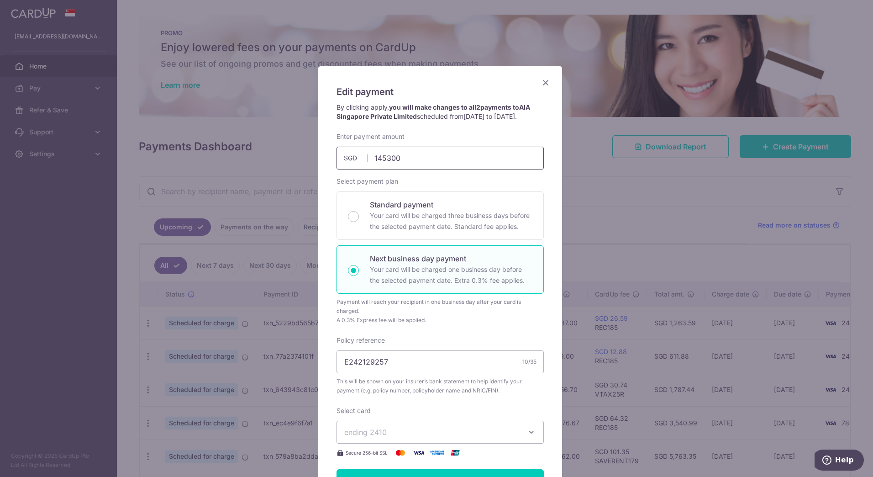
click at [454, 169] on input "145300" at bounding box center [440, 158] width 207 height 23
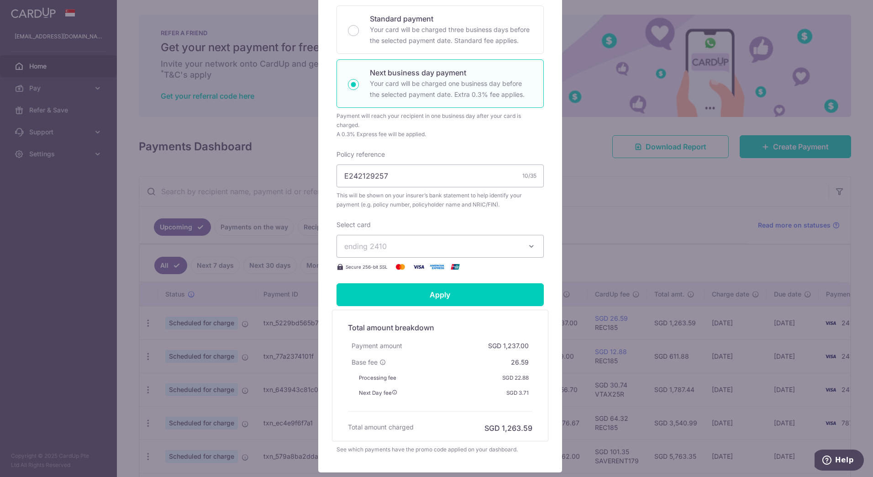
scroll to position [257, 0]
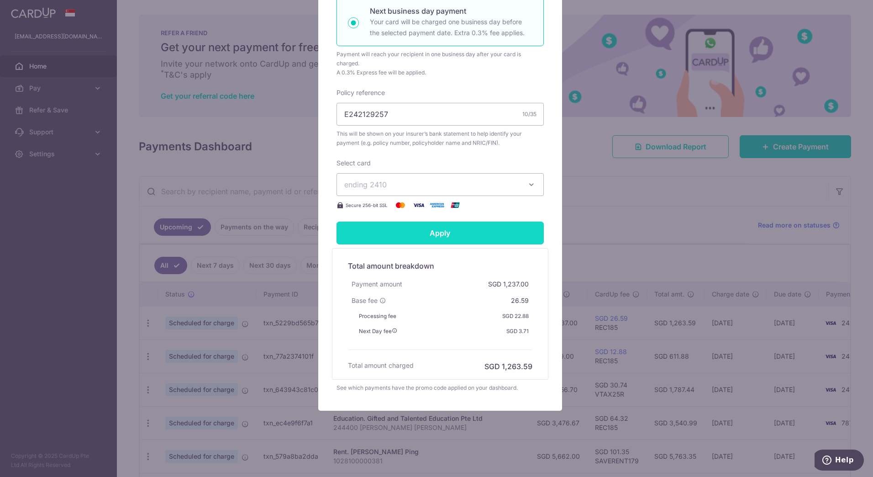
type input "1,453.70"
click at [438, 238] on input "Apply" at bounding box center [440, 233] width 207 height 23
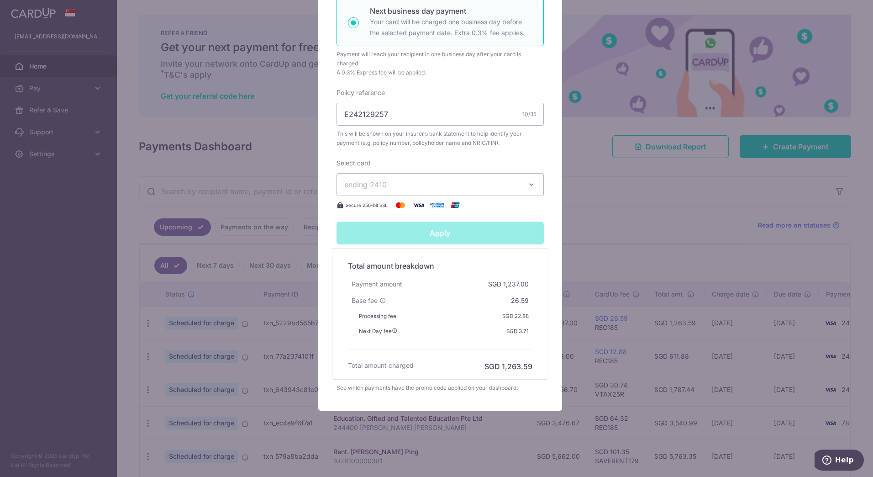
type input "Successfully Applied"
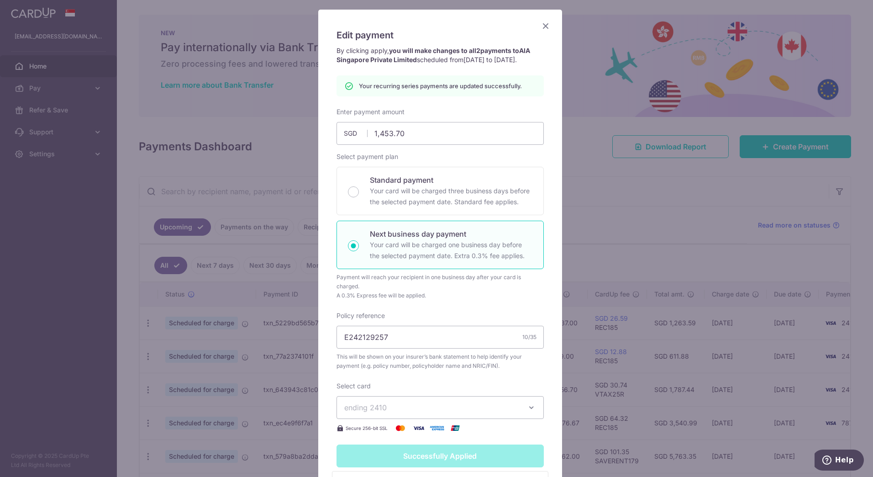
scroll to position [0, 0]
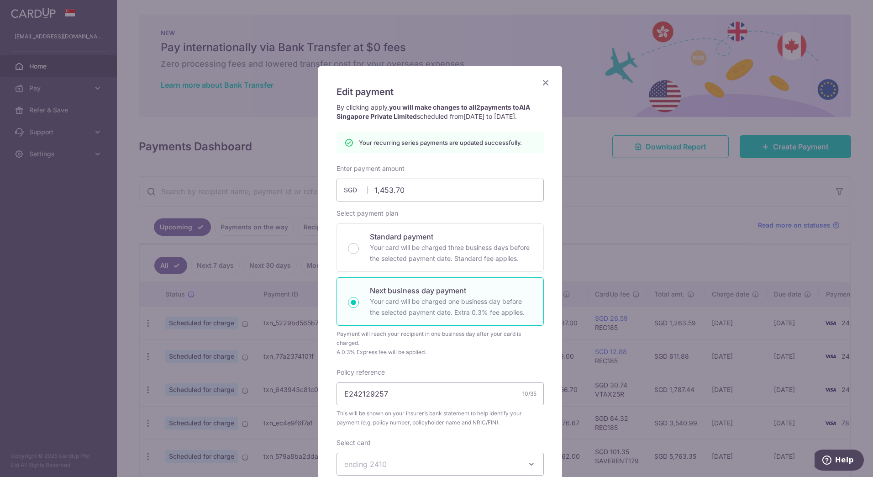
click at [545, 84] on icon "Close" at bounding box center [545, 82] width 11 height 11
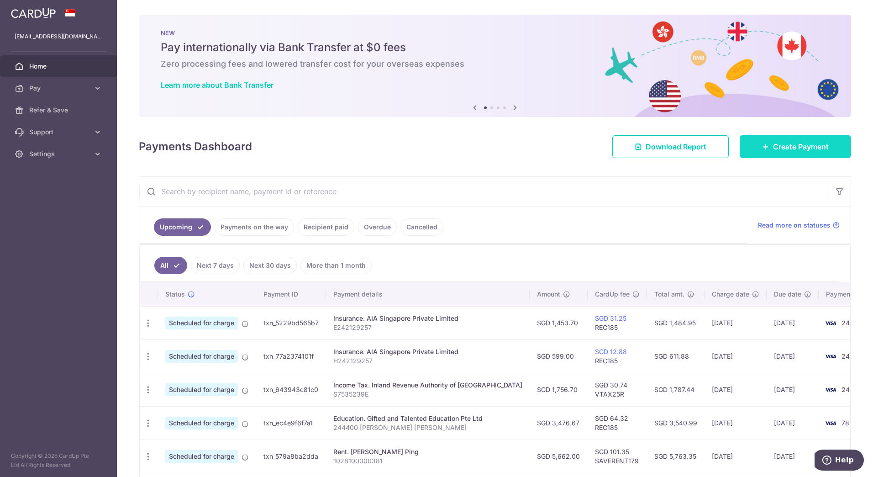
click at [768, 148] on link "Create Payment" at bounding box center [795, 146] width 111 height 23
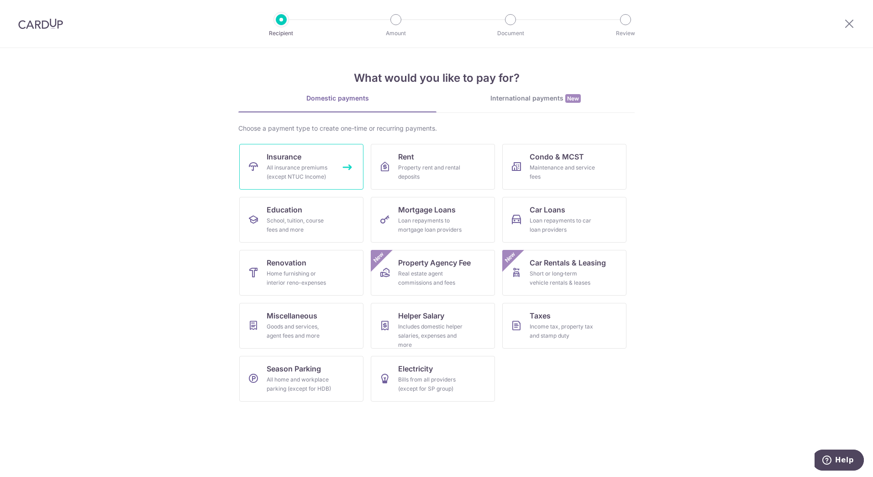
click at [311, 163] on link "Insurance All insurance premiums (except NTUC Income)" at bounding box center [301, 167] width 124 height 46
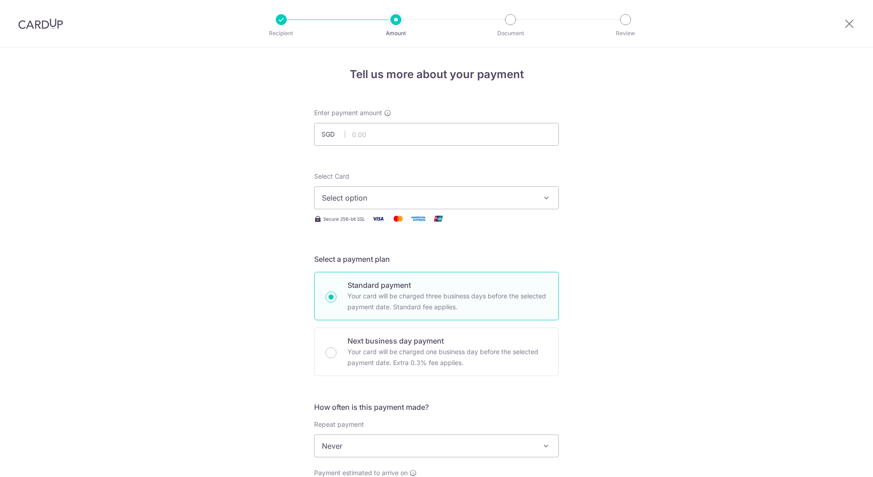
click at [373, 206] on button "Select option" at bounding box center [436, 197] width 245 height 23
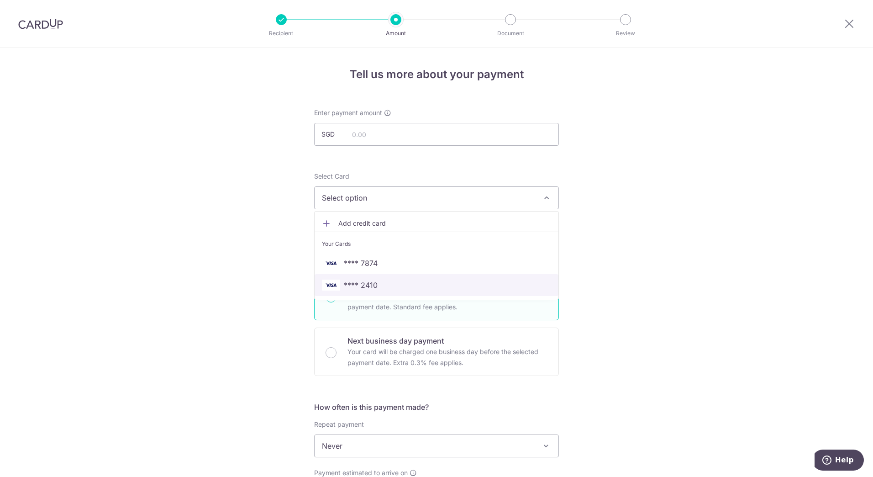
click at [377, 284] on span "**** 2410" at bounding box center [436, 285] width 229 height 11
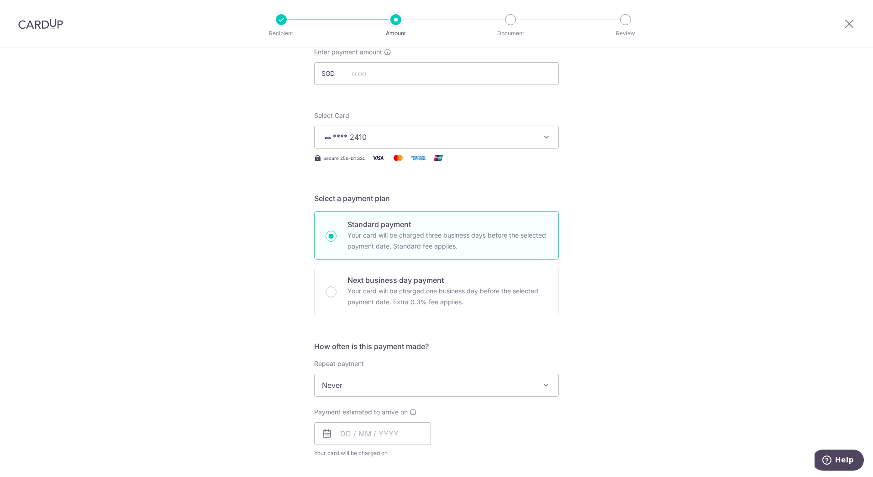
scroll to position [137, 0]
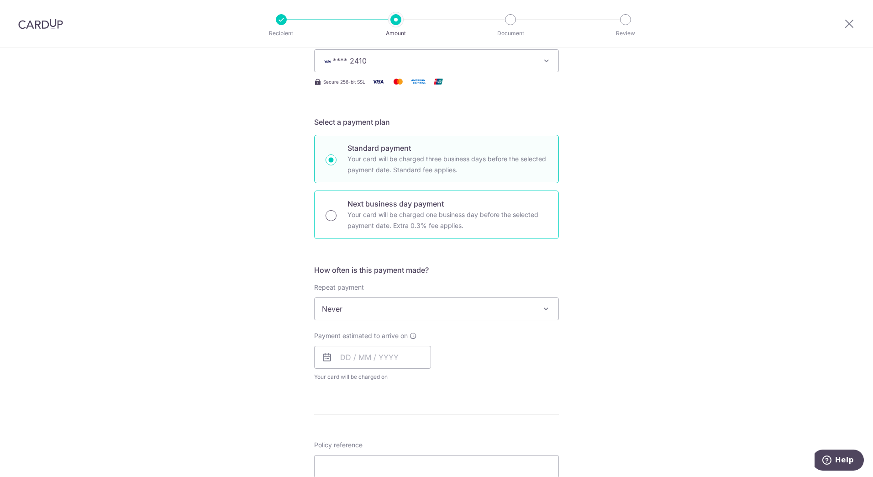
click at [327, 214] on input "Next business day payment Your card will be charged one business day before the…" at bounding box center [331, 215] width 11 height 11
radio input "true"
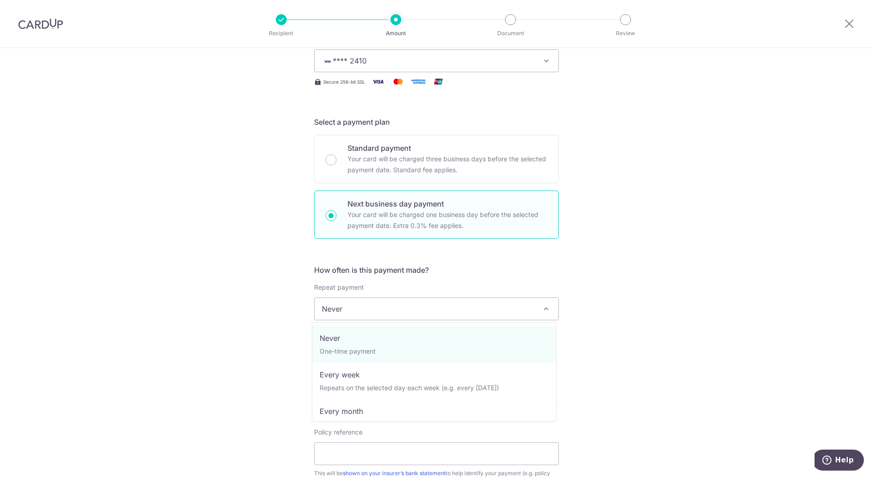
click at [354, 311] on span "Never" at bounding box center [437, 309] width 244 height 22
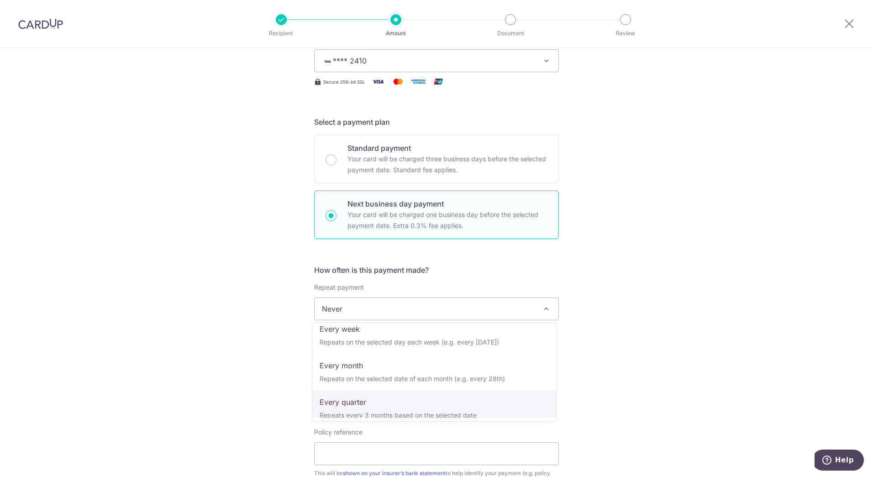
scroll to position [128, 0]
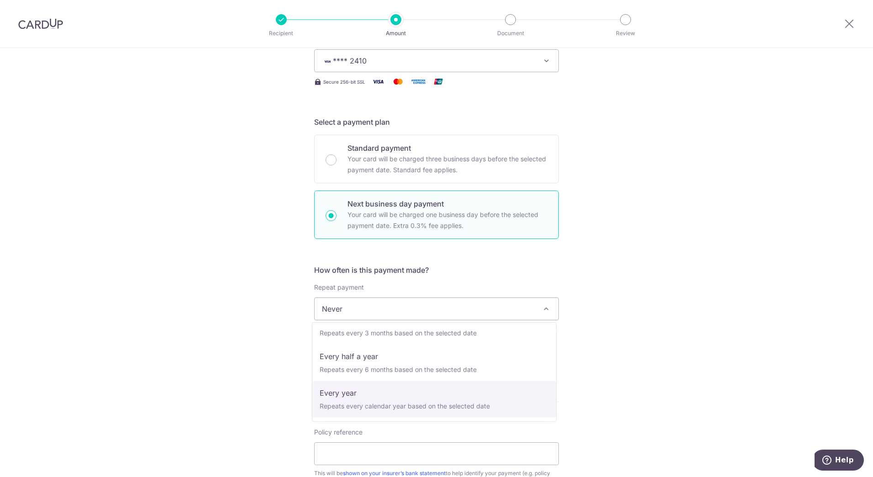
select select "6"
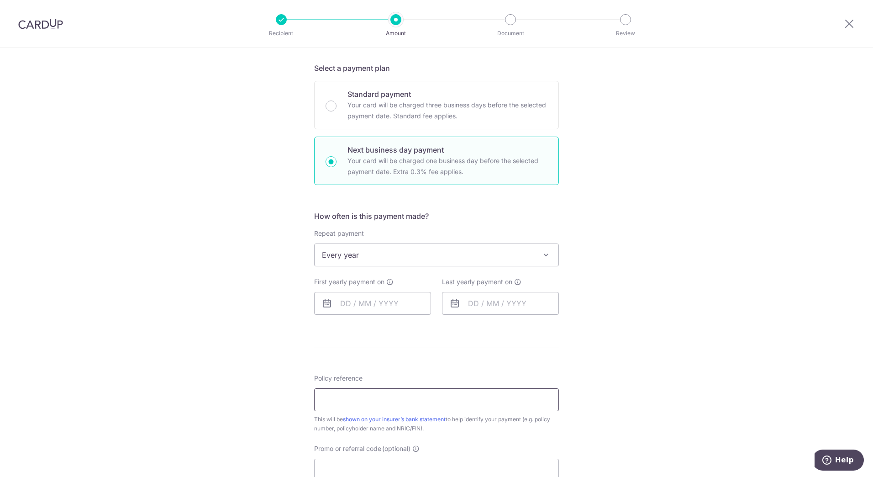
scroll to position [274, 0]
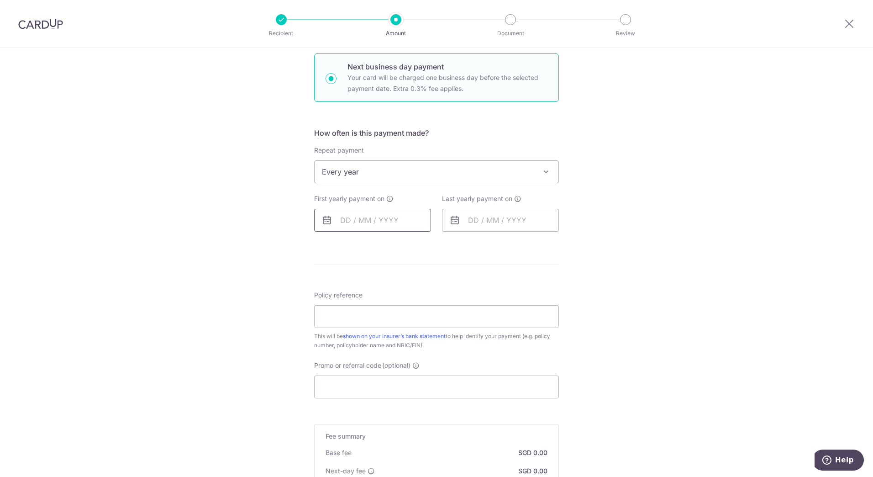
click at [368, 223] on input "text" at bounding box center [372, 220] width 117 height 23
click at [366, 290] on link "2" at bounding box center [369, 285] width 15 height 15
type input "[DATE]"
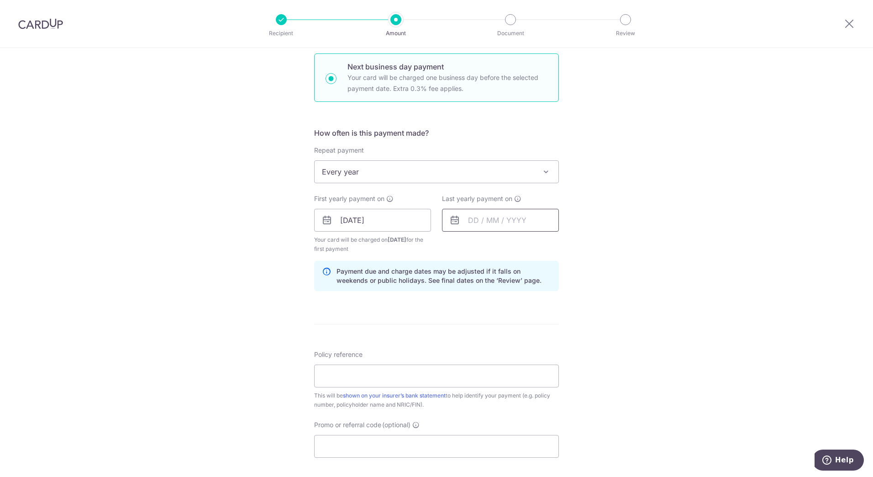
click at [465, 223] on input "text" at bounding box center [500, 220] width 117 height 23
drag, startPoint x: 531, startPoint y: 244, endPoint x: 542, endPoint y: 241, distance: 11.0
click at [532, 244] on select "2025 2026 2027 2028 2029 2030 2031 2032 2033 2034 2035" at bounding box center [536, 244] width 24 height 7
click at [542, 241] on select "2025 2026 2027 2028 2029 2030 2031 2032 2033 2034 2035" at bounding box center [536, 244] width 24 height 7
click at [542, 250] on div "Prev Next Sep Oct Nov Dec 2025 2026 2027 2028 2029 2030 2031 2032 2033 2034 2035" at bounding box center [515, 245] width 145 height 22
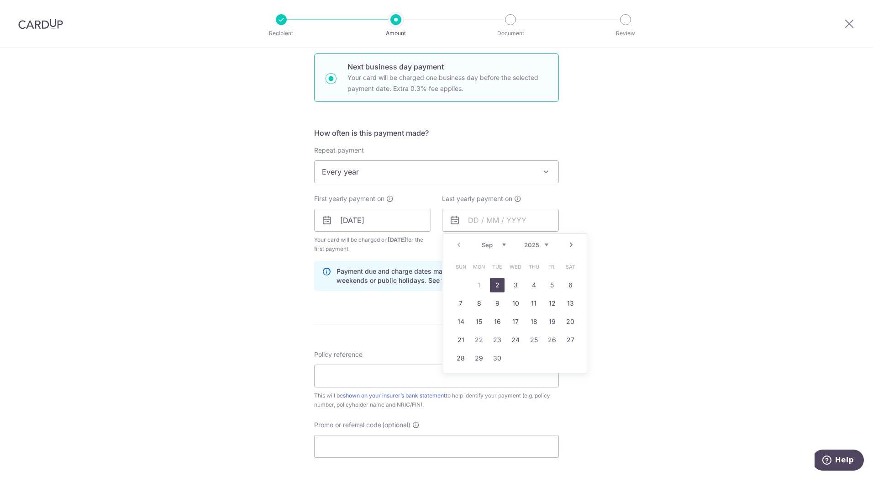
click at [545, 244] on select "2025 2026 2027 2028 2029 2030 2031 2032 2033 2034 2035" at bounding box center [536, 244] width 24 height 7
click at [457, 247] on link "Prev" at bounding box center [459, 244] width 11 height 11
click at [532, 282] on link "1" at bounding box center [534, 285] width 15 height 15
type input "01/07/2027"
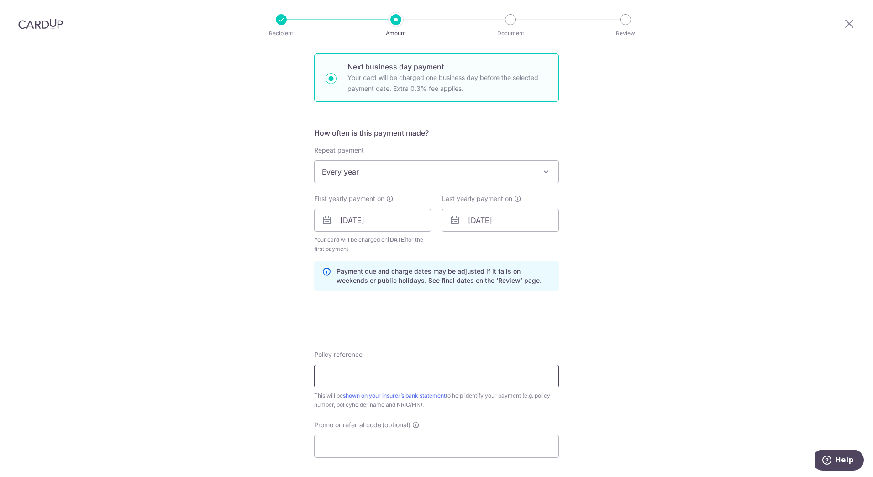
click at [508, 371] on input "Policy reference" at bounding box center [436, 375] width 245 height 23
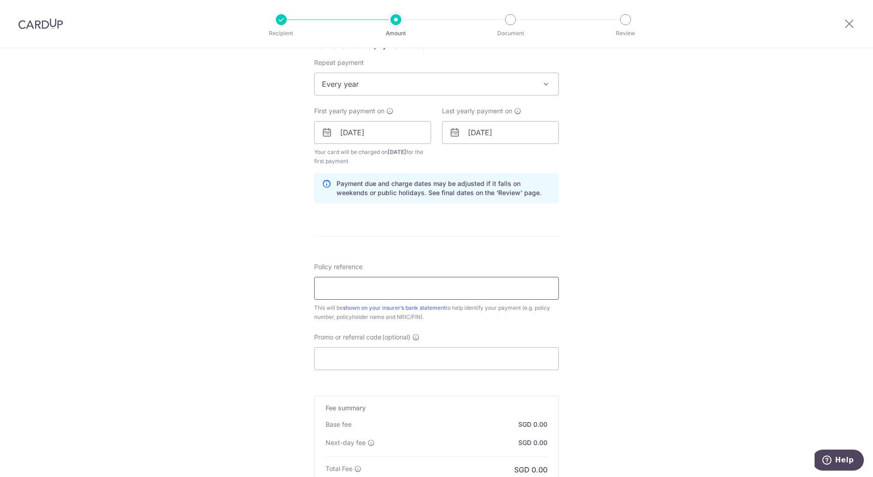
scroll to position [365, 0]
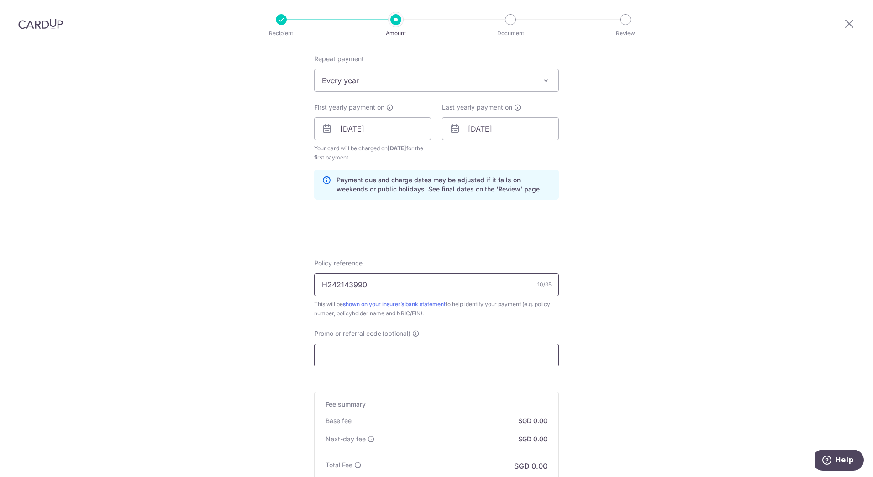
type input "H242143990"
click at [449, 350] on input "Promo or referral code (optional)" at bounding box center [436, 354] width 245 height 23
type input "REC185"
type input "599.00"
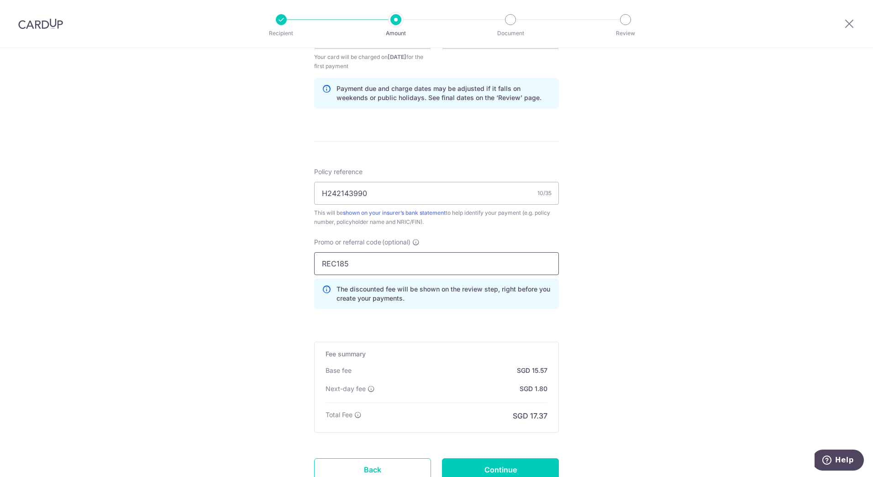
scroll to position [529, 0]
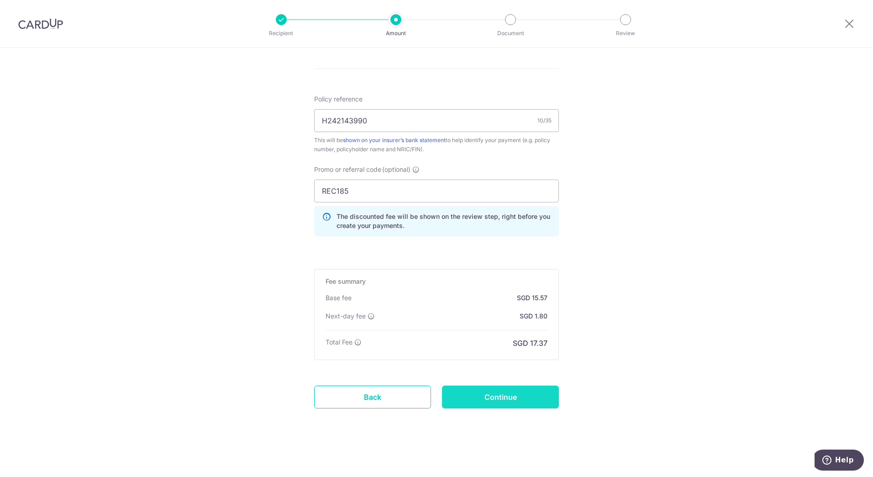
click at [492, 392] on input "Continue" at bounding box center [500, 396] width 117 height 23
type input "Create Schedule"
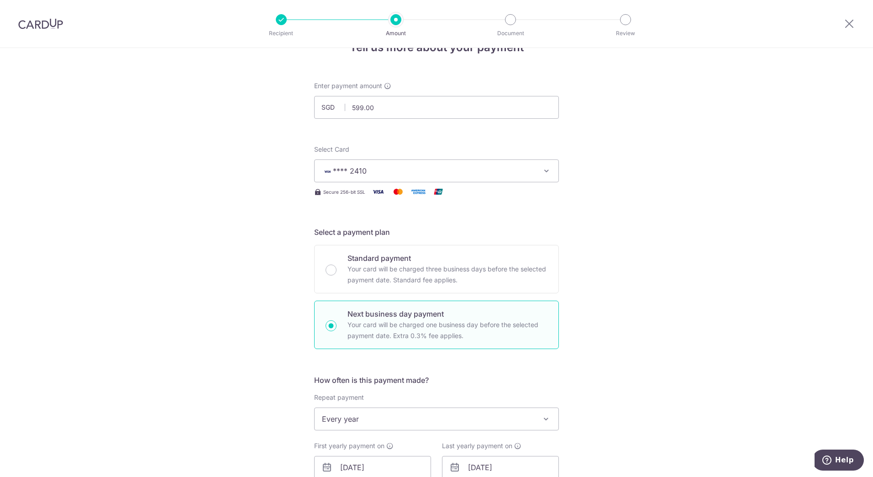
scroll to position [0, 0]
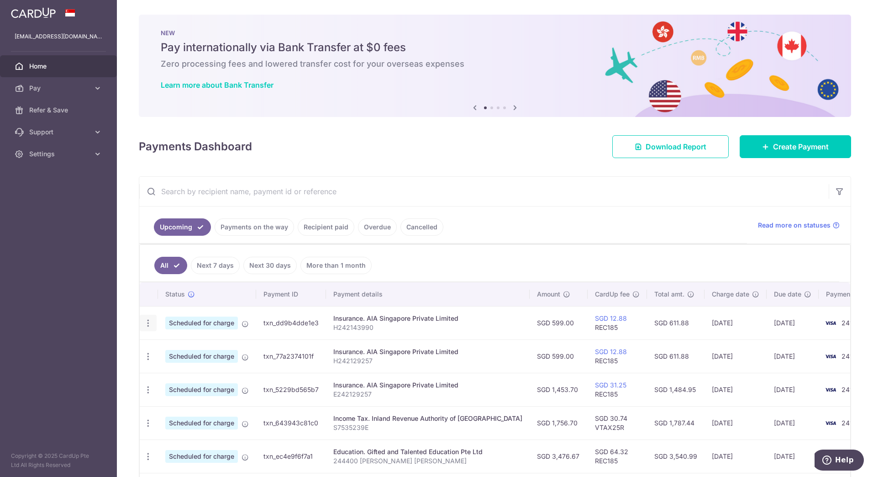
click at [149, 322] on icon "button" at bounding box center [148, 323] width 10 height 10
click at [210, 348] on span "Update payment" at bounding box center [197, 348] width 62 height 11
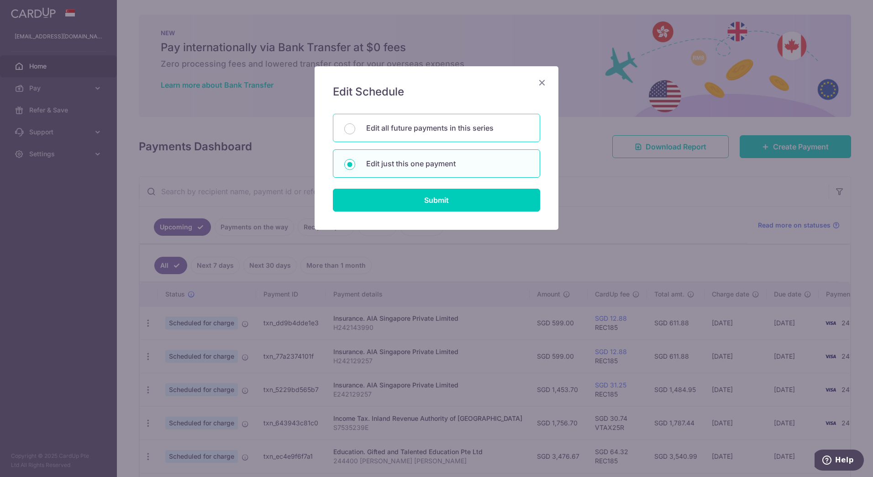
click at [429, 132] on p "Edit all future payments in this series" at bounding box center [447, 127] width 163 height 11
click at [355, 132] on input "Edit all future payments in this series" at bounding box center [349, 128] width 11 height 11
radio input "true"
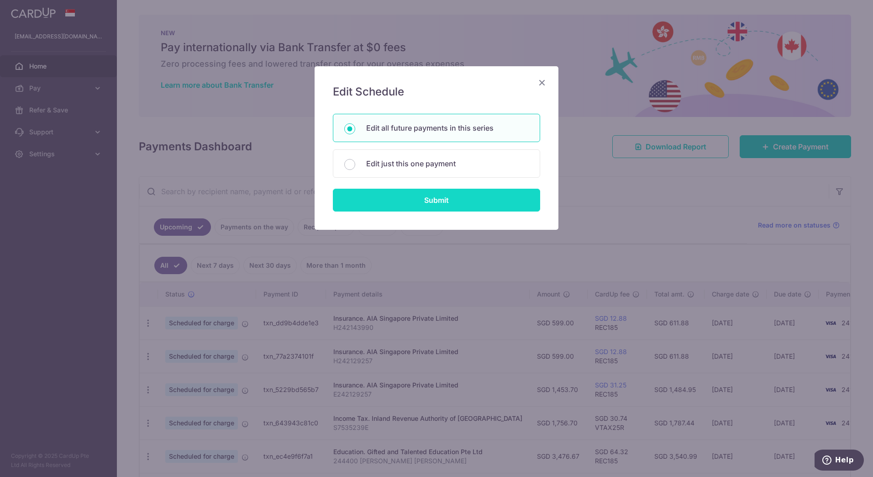
click at [434, 199] on input "Submit" at bounding box center [436, 200] width 207 height 23
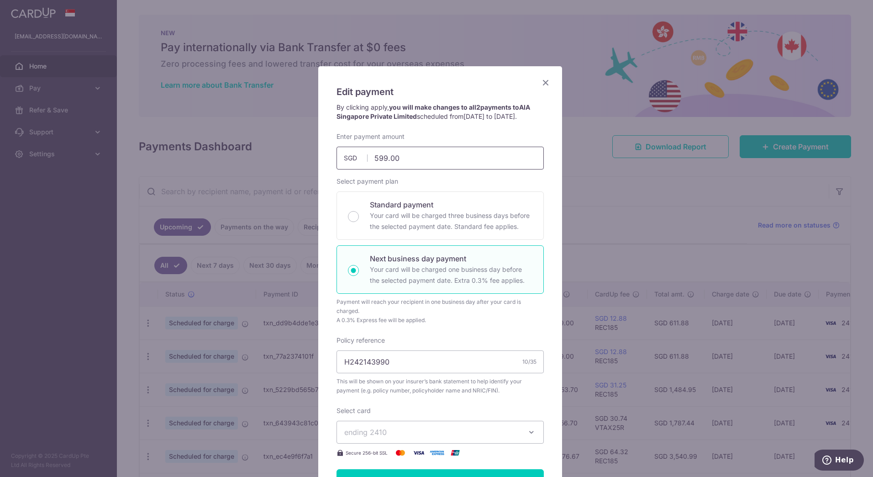
drag, startPoint x: 411, startPoint y: 165, endPoint x: 356, endPoint y: 159, distance: 54.7
click at [356, 159] on input "599.00" at bounding box center [440, 158] width 207 height 23
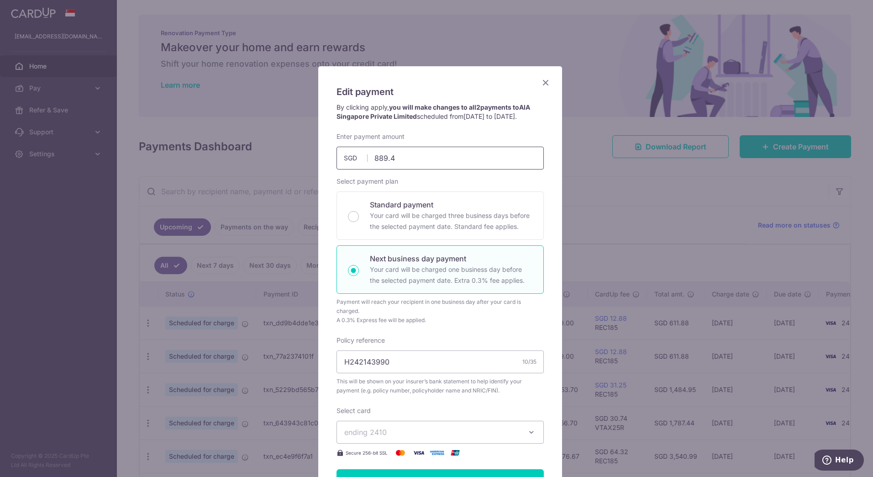
type input "889.40"
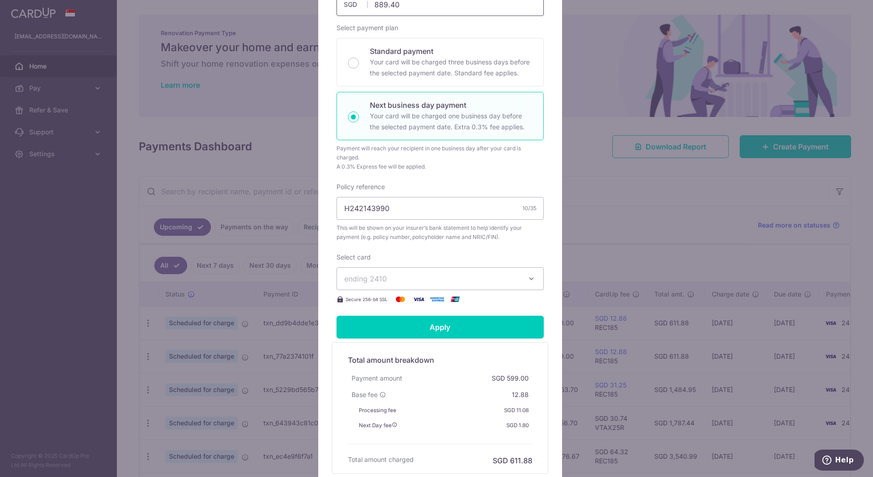
scroll to position [228, 0]
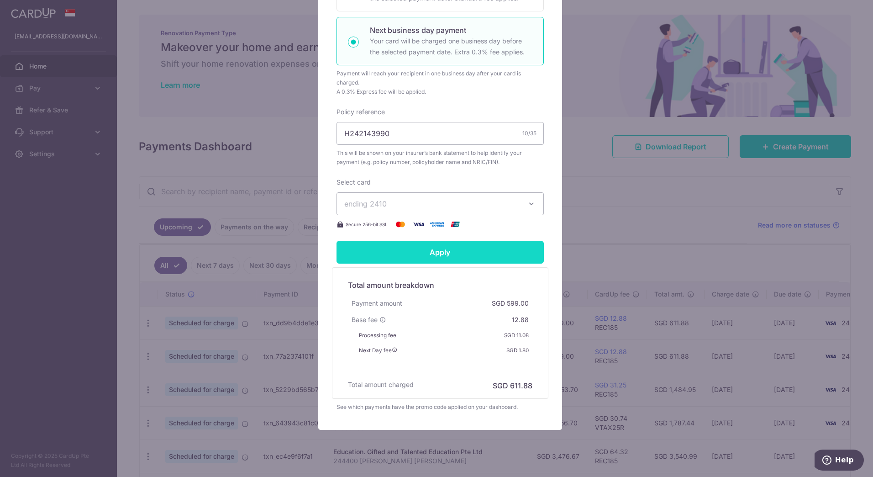
click at [437, 261] on input "Apply" at bounding box center [440, 252] width 207 height 23
type input "Successfully Applied"
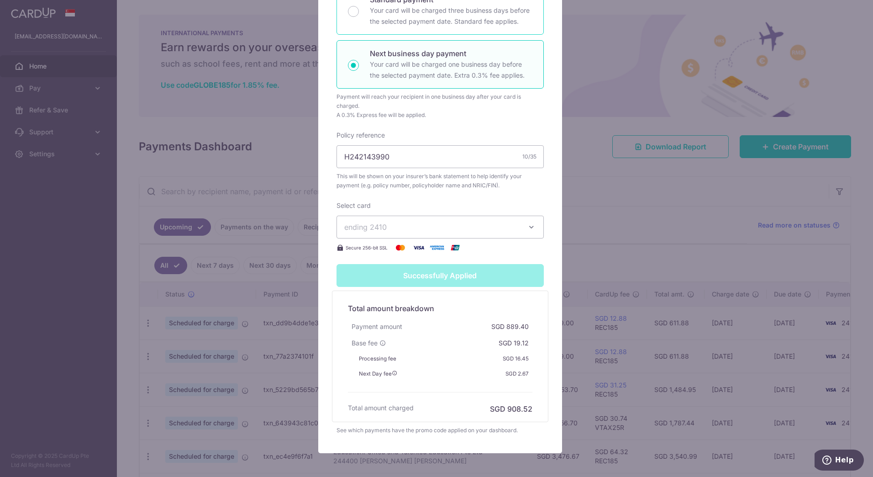
scroll to position [60, 0]
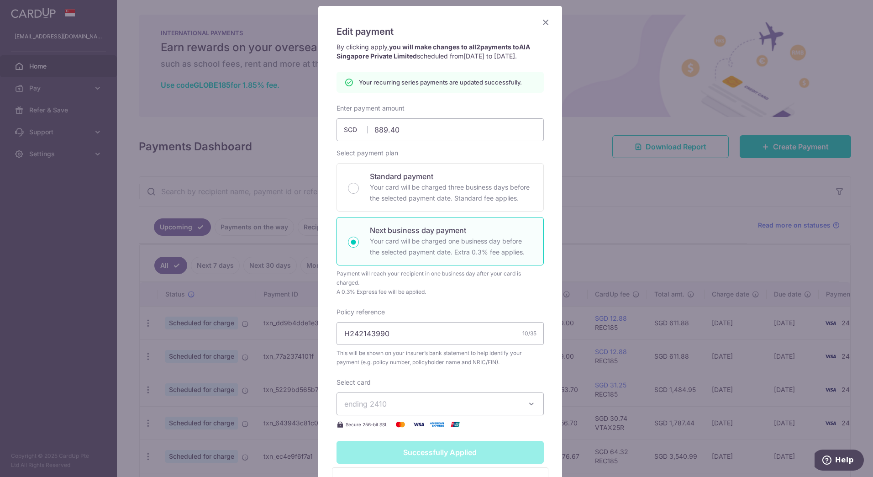
drag, startPoint x: 544, startPoint y: 26, endPoint x: 527, endPoint y: 100, distance: 76.4
click at [544, 26] on icon "Close" at bounding box center [545, 21] width 11 height 11
